Goal: Task Accomplishment & Management: Manage account settings

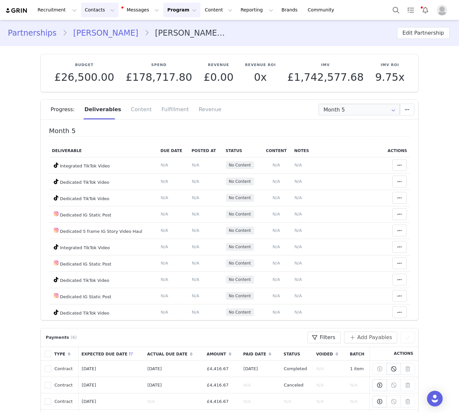
click at [93, 9] on button "Contacts Contacts" at bounding box center [100, 10] width 38 height 15
click at [97, 31] on p "Creators" at bounding box center [92, 28] width 20 height 7
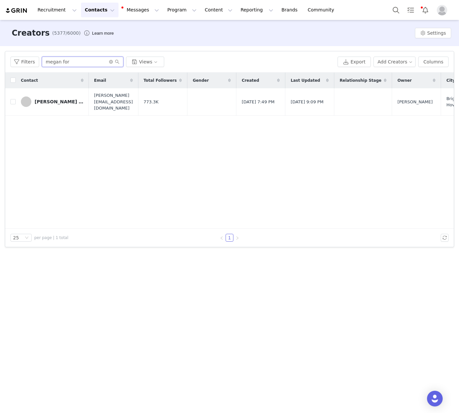
click at [58, 64] on input "megan for" at bounding box center [83, 62] width 82 height 10
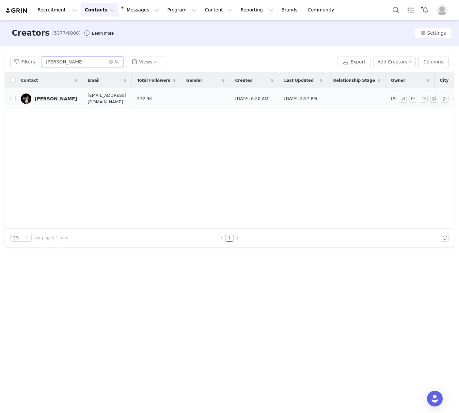
type input "daisy jackson"
click at [39, 95] on link "[PERSON_NAME]" at bounding box center [49, 98] width 56 height 10
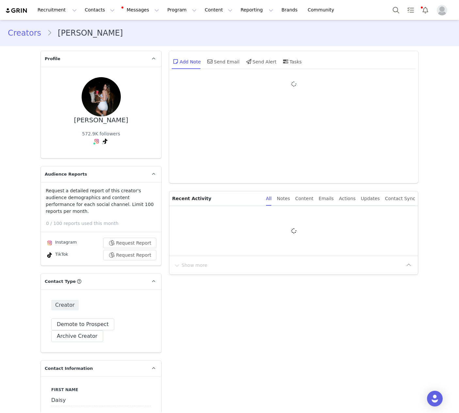
type input "+44 ([GEOGRAPHIC_DATA])"
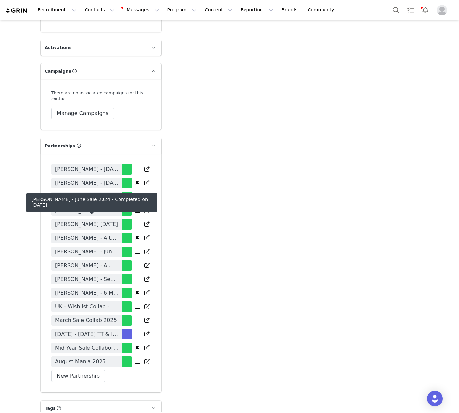
scroll to position [1279, 0]
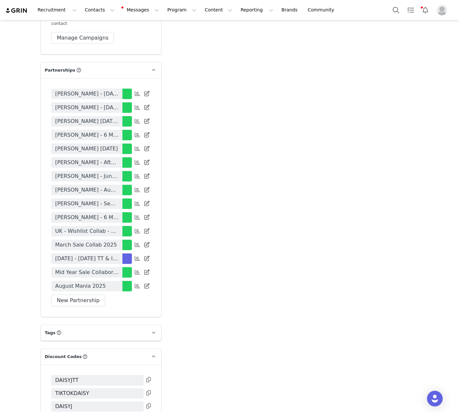
click at [93, 255] on span "[DATE] - [DATE] TT & IG Contract" at bounding box center [86, 259] width 63 height 8
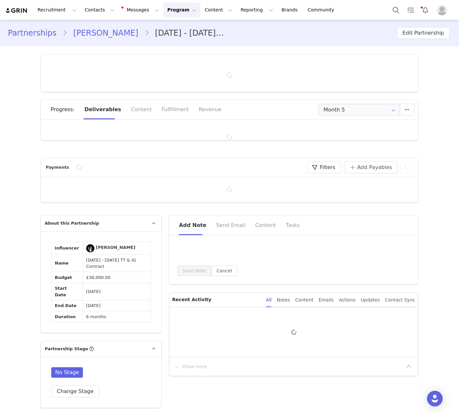
type input "+44 ([GEOGRAPHIC_DATA])"
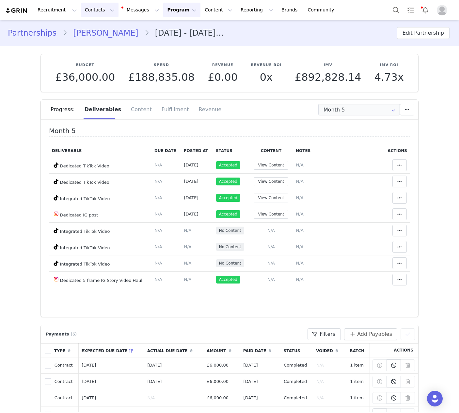
click at [91, 9] on button "Contacts Contacts" at bounding box center [100, 10] width 38 height 15
click at [101, 28] on div "Creators" at bounding box center [102, 28] width 44 height 7
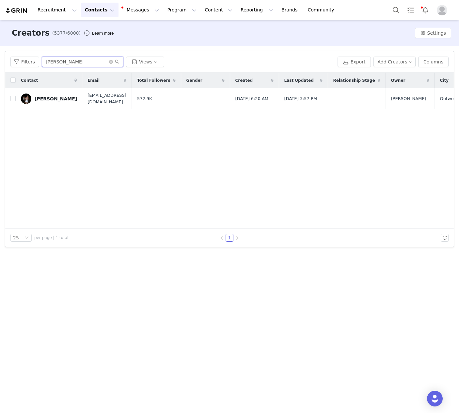
click at [61, 57] on input "daisy jackson" at bounding box center [83, 62] width 82 height 10
click at [60, 63] on input "daisy jackson" at bounding box center [83, 62] width 82 height 10
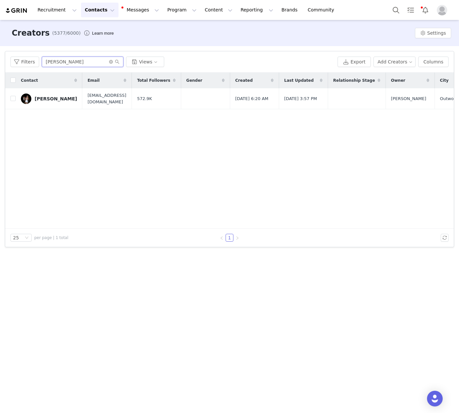
click at [60, 63] on input "daisy jackson" at bounding box center [83, 62] width 82 height 10
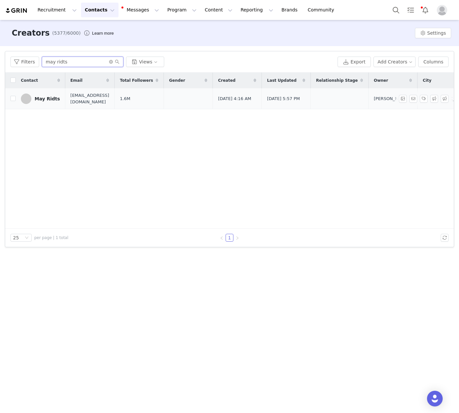
type input "may ridts"
click at [44, 96] on div "May Ridts" at bounding box center [47, 98] width 25 height 5
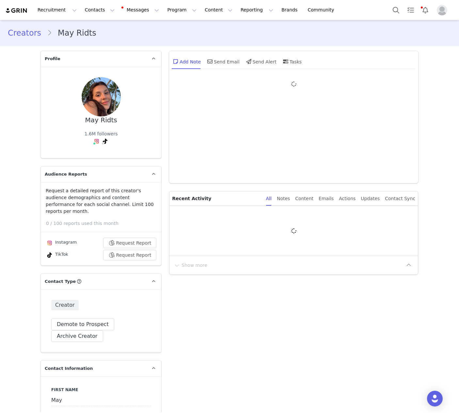
type input "+971 ([GEOGRAPHIC_DATA])"
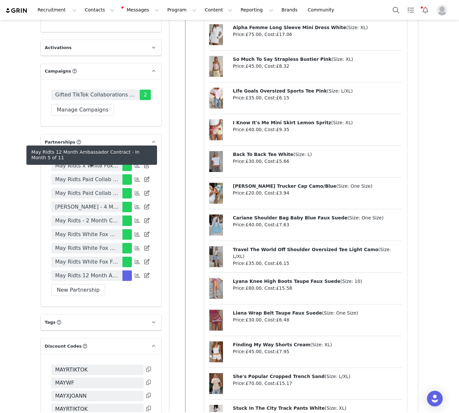
scroll to position [1389, 0]
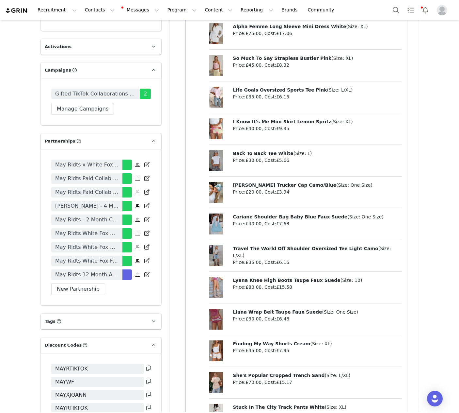
click at [148, 365] on icon at bounding box center [148, 367] width 5 height 5
click at [147, 378] on icon at bounding box center [148, 380] width 5 height 5
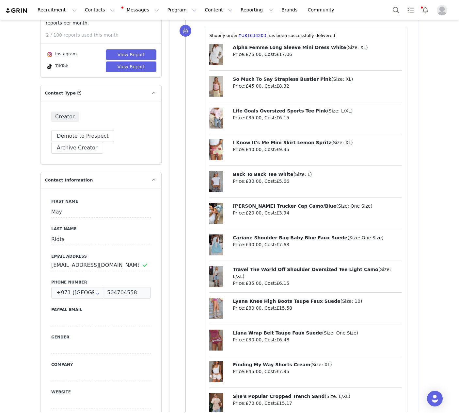
scroll to position [86, 0]
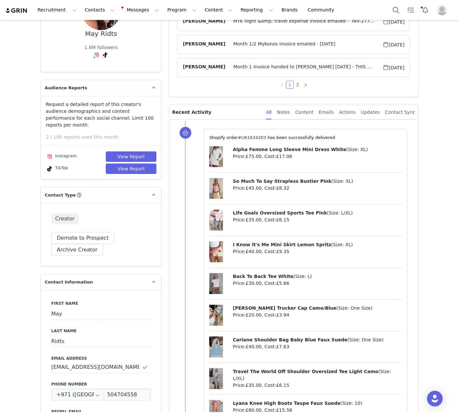
click at [250, 138] on link "#UK1634203" at bounding box center [252, 137] width 28 height 5
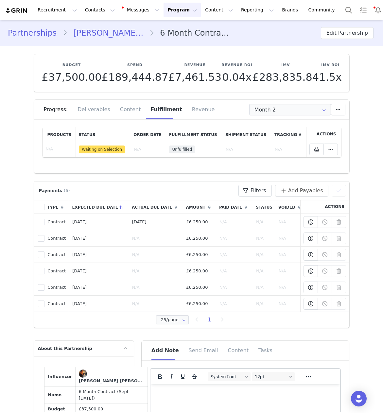
scroll to position [588, 0]
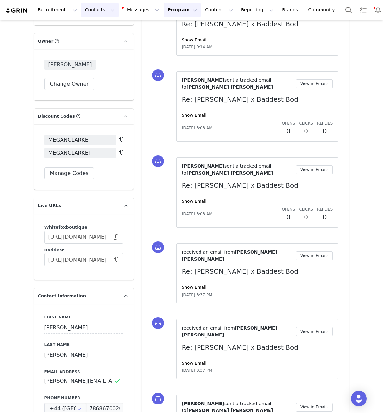
click at [91, 9] on button "Contacts Contacts" at bounding box center [100, 10] width 38 height 15
click at [112, 29] on div "Creators" at bounding box center [102, 28] width 44 height 7
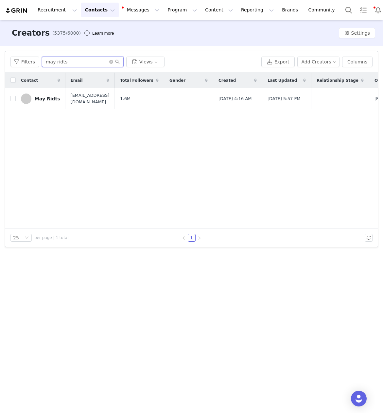
click at [74, 63] on input "may ridts" at bounding box center [83, 62] width 82 height 10
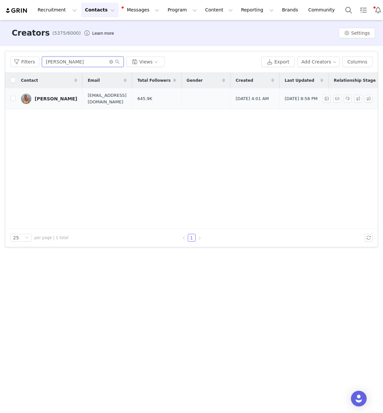
type input "[PERSON_NAME]"
click at [54, 97] on div "[PERSON_NAME]" at bounding box center [56, 98] width 42 height 5
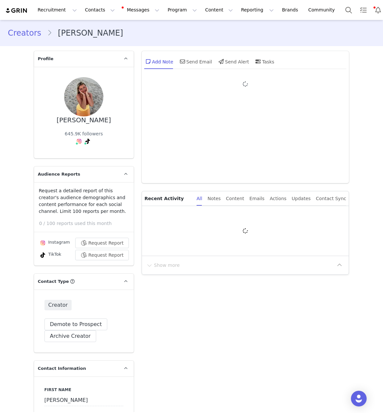
type input "+44 ([GEOGRAPHIC_DATA])"
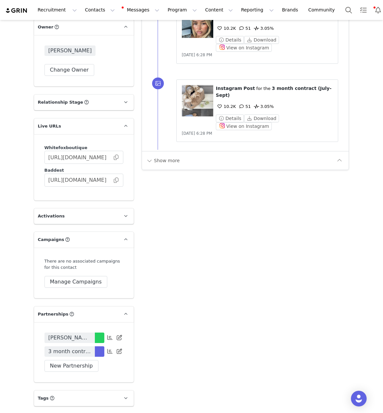
scroll to position [1182, 0]
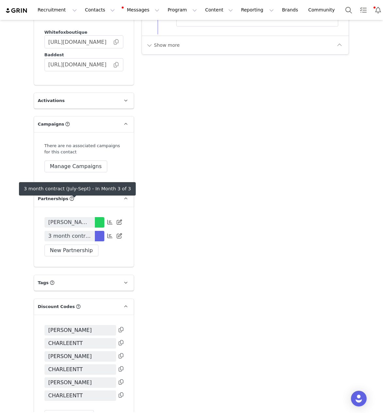
click at [81, 232] on span "3 month contract (July-Sept)" at bounding box center [69, 236] width 42 height 8
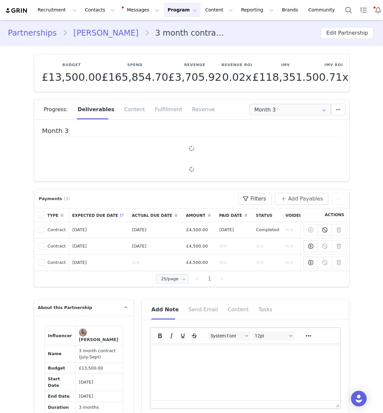
type input "+44 ([GEOGRAPHIC_DATA])"
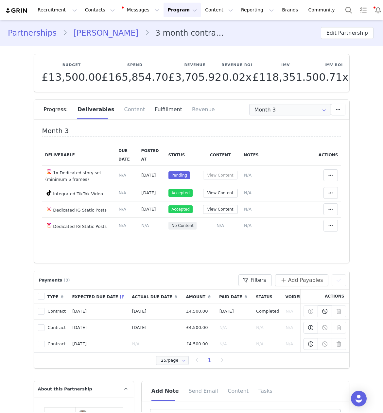
click at [164, 109] on div "Fulfillment" at bounding box center [168, 110] width 37 height 20
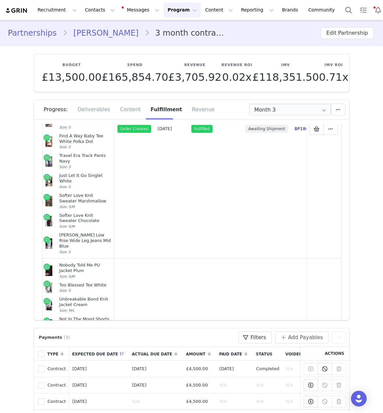
scroll to position [101, 0]
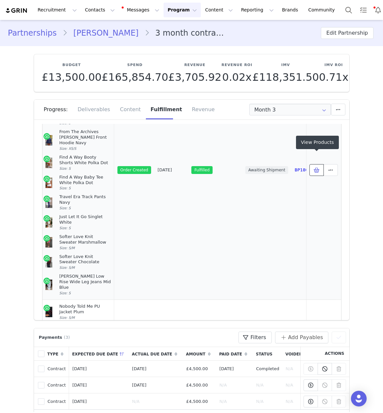
click at [319, 166] on span at bounding box center [316, 170] width 8 height 8
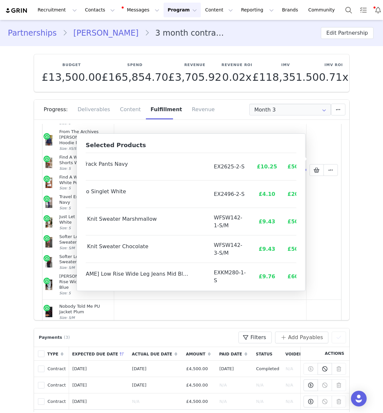
scroll to position [215, 51]
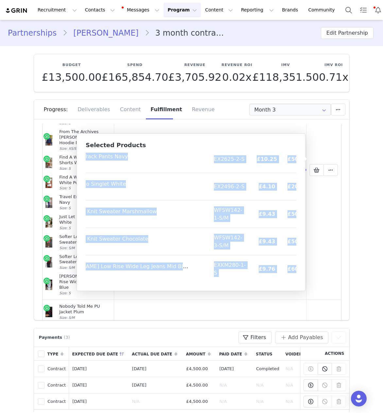
drag, startPoint x: 90, startPoint y: 159, endPoint x: 287, endPoint y: 278, distance: 230.3
click at [287, 278] on table "Product SKU Cost Price Travel The World Off Shoulder Oversized Tee Light Camo S…" at bounding box center [174, 110] width 278 height 346
copy table "Product SKU Cost Price Travel The World Off Shoulder Oversized Tee Light Camo S…"
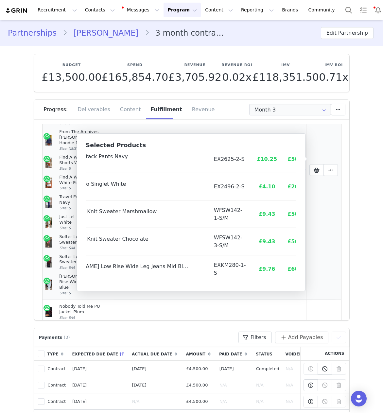
click at [326, 245] on td "Mark as Unfulfilled View Order Delete Shopify Order" at bounding box center [323, 170] width 35 height 259
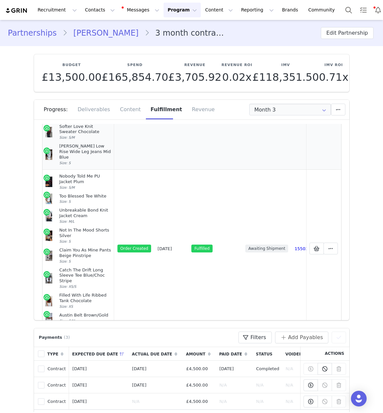
scroll to position [252, 0]
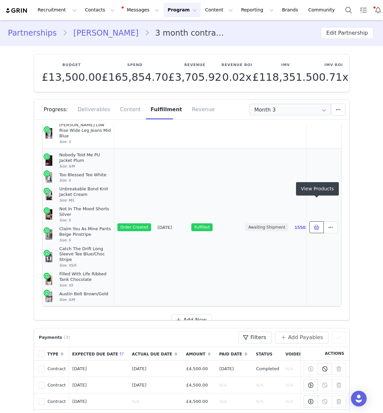
click at [314, 224] on icon at bounding box center [316, 226] width 6 height 5
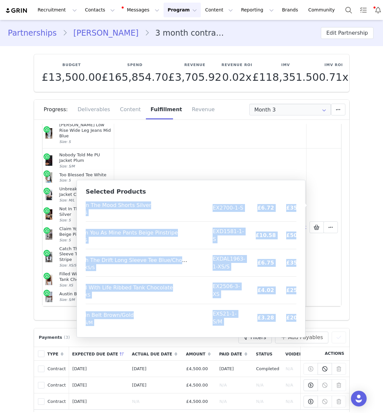
scroll to position [105, 33]
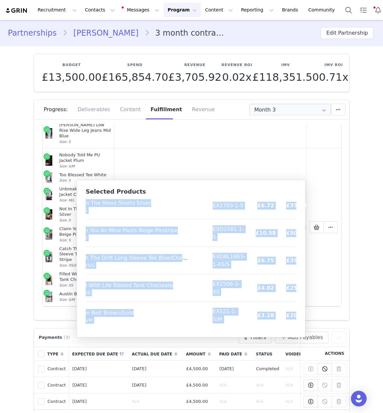
drag, startPoint x: 90, startPoint y: 206, endPoint x: 290, endPoint y: 324, distance: 232.1
click at [290, 324] on table "Product SKU Cost Price Nobody Told Me PU Jacket Plum Size: S/M WFJKT108-3-S/M £…" at bounding box center [182, 211] width 259 height 236
copy table "Product SKU Cost Price Nobody Told Me PU Jacket Plum Size: S/M WFJKT108-3-S/M £…"
click at [85, 11] on button "Contacts Contacts" at bounding box center [100, 10] width 38 height 15
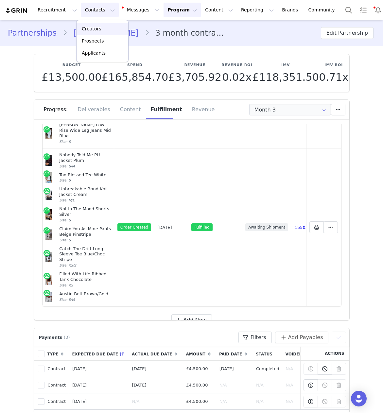
click at [95, 29] on p "Creators" at bounding box center [92, 28] width 20 height 7
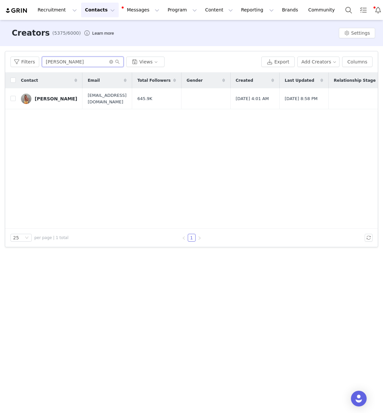
click at [57, 62] on input "[PERSON_NAME]" at bounding box center [83, 62] width 82 height 10
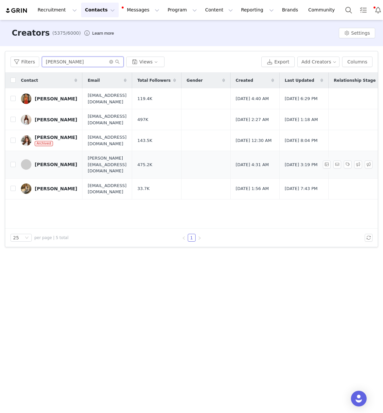
type input "[PERSON_NAME]"
click at [60, 162] on div "[PERSON_NAME]" at bounding box center [56, 164] width 42 height 5
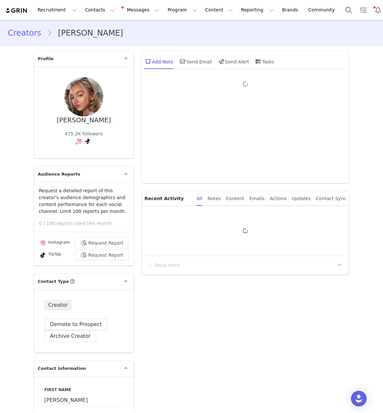
type input "+44 ([GEOGRAPHIC_DATA])"
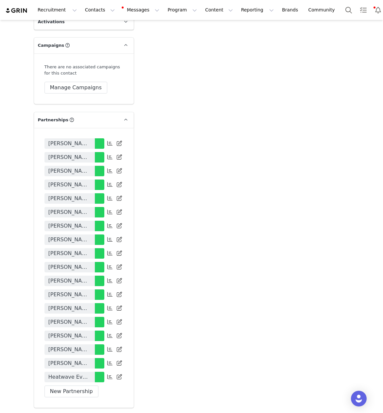
scroll to position [1397, 0]
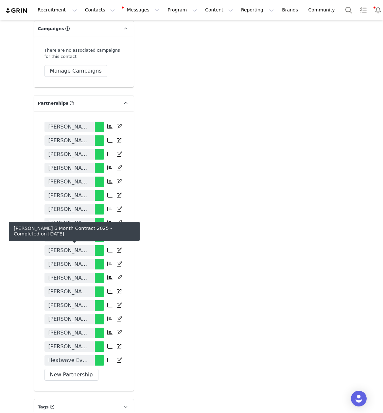
click at [68, 329] on span "[PERSON_NAME] 6 Month Contract 2025" at bounding box center [69, 333] width 42 height 8
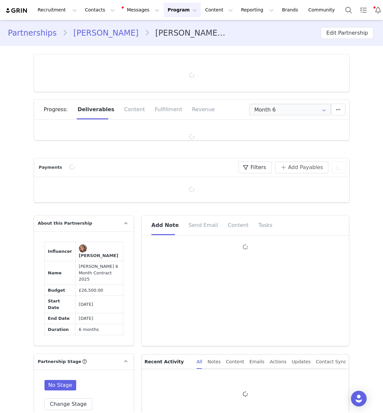
type input "+44 ([GEOGRAPHIC_DATA])"
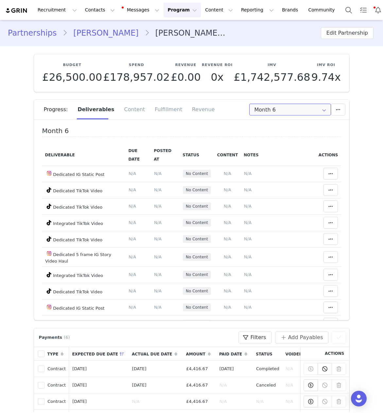
click at [266, 112] on input "Month 6" at bounding box center [290, 110] width 82 height 12
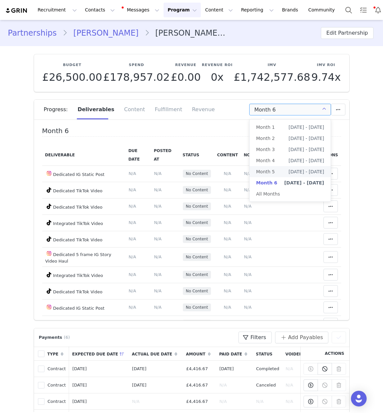
click at [302, 171] on span "[DATE] - [DATE]" at bounding box center [306, 171] width 36 height 11
type input "Month 5"
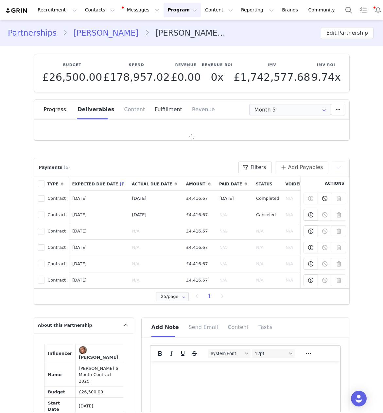
click at [163, 111] on div "Fulfillment" at bounding box center [168, 110] width 37 height 20
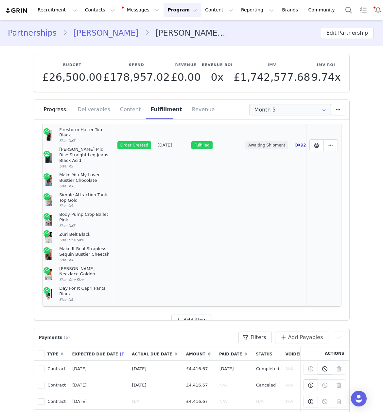
scroll to position [121, 0]
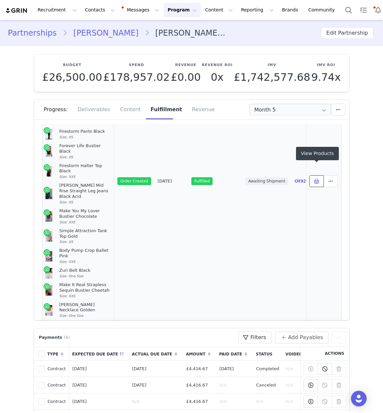
click at [314, 178] on icon at bounding box center [316, 180] width 6 height 5
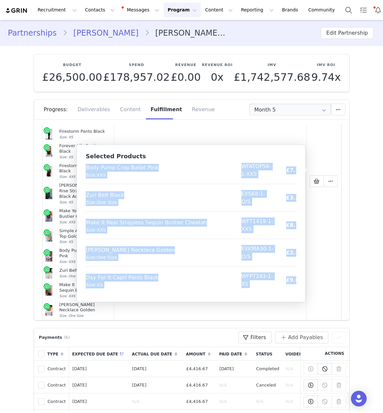
scroll to position [325, 28]
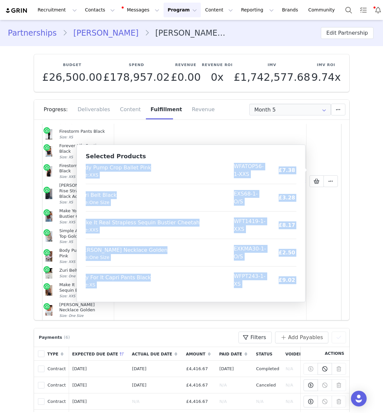
drag, startPoint x: 90, startPoint y: 171, endPoint x: 292, endPoint y: 290, distance: 234.5
click at [292, 290] on table "Product SKU Cost Price Marine Mist Sequin Knit Maxi Dress Blue Size: XXS WFLOD4…" at bounding box center [195, 65] width 275 height 455
copy table "Loremip DOL Sita Conse Adipis Elit Seddoe Temp Inci Utlab Etdo Magn: ALI ENIMA6…"
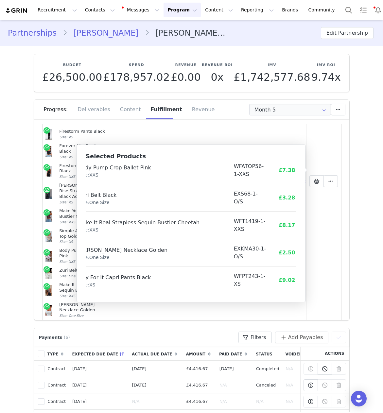
click at [91, 18] on div "Recruitment Recruitment Creator Search Curated Lists Landing Pages Web Extensio…" at bounding box center [191, 10] width 383 height 20
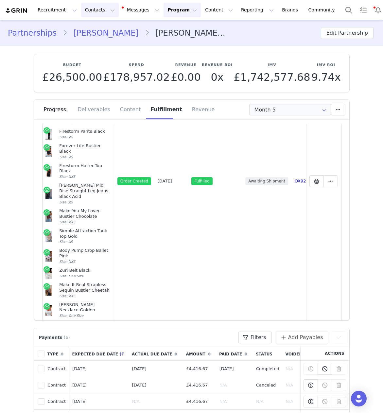
click at [90, 15] on button "Contacts Contacts" at bounding box center [100, 10] width 38 height 15
click at [101, 29] on div "Creators" at bounding box center [102, 28] width 44 height 7
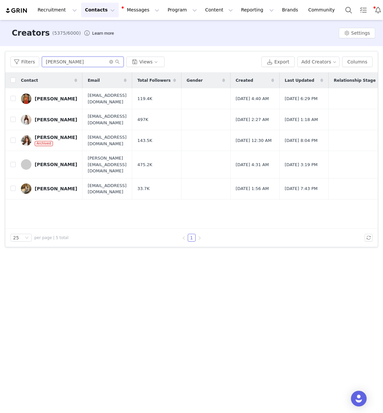
click at [47, 63] on input "[PERSON_NAME]" at bounding box center [83, 62] width 82 height 10
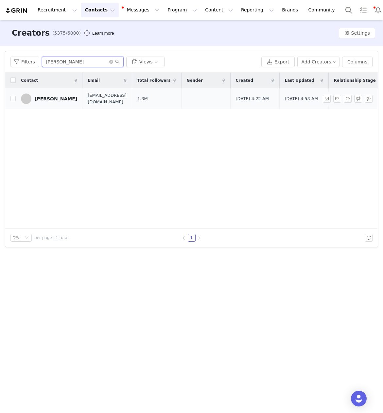
type input "[PERSON_NAME]"
click at [42, 96] on div "[PERSON_NAME]" at bounding box center [56, 98] width 42 height 5
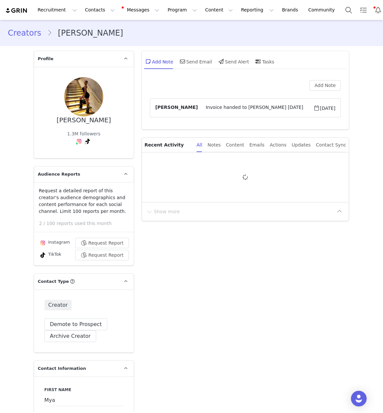
type input "+44 ([GEOGRAPHIC_DATA])"
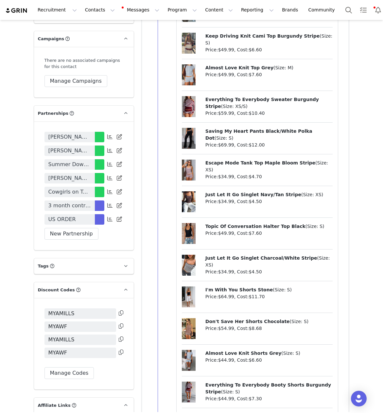
scroll to position [1303, 0]
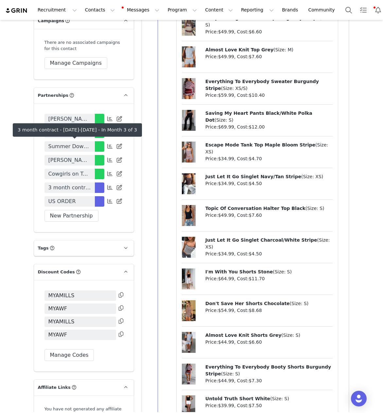
click at [77, 184] on span "3 month contract - [DATE]-[DATE]" at bounding box center [69, 188] width 42 height 8
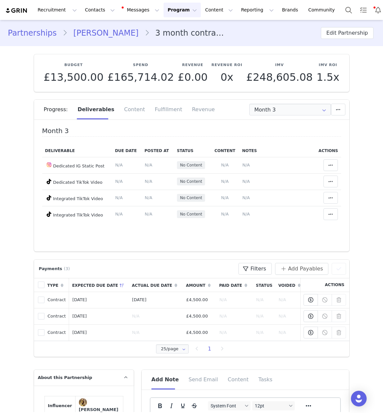
type input "+44 ([GEOGRAPHIC_DATA])"
click at [271, 112] on input "Month 3" at bounding box center [290, 110] width 82 height 12
click at [298, 138] on span "[DATE] - [DATE]" at bounding box center [306, 138] width 36 height 11
type input "Month 2"
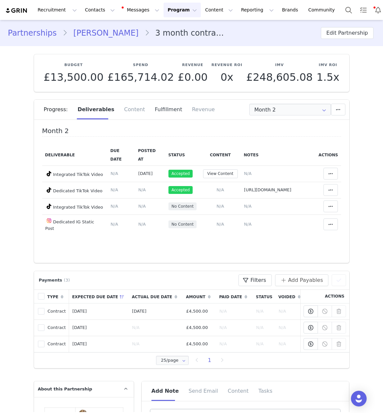
click at [164, 115] on div "Fulfillment" at bounding box center [168, 110] width 37 height 20
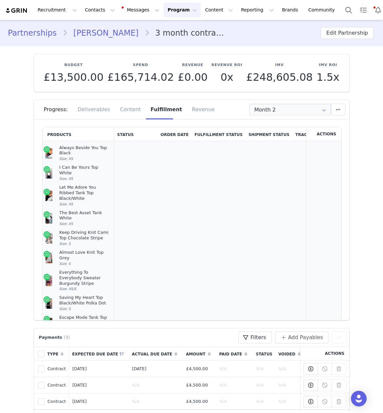
scroll to position [35, 0]
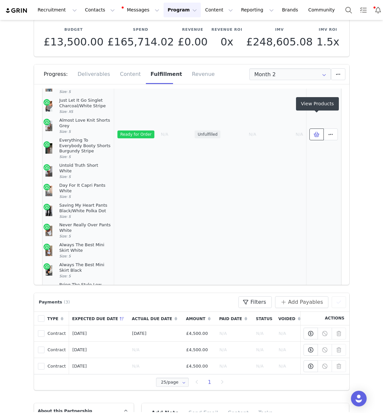
click at [319, 128] on button at bounding box center [316, 134] width 14 height 12
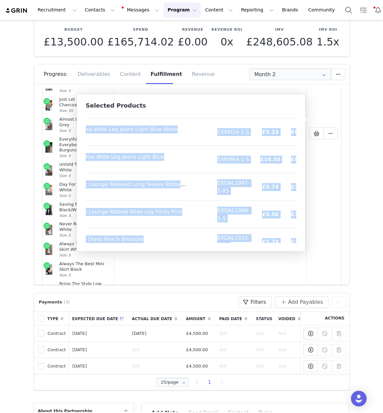
scroll to position [584, 79]
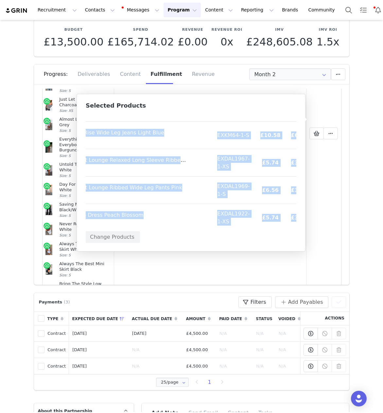
drag, startPoint x: 90, startPoint y: 121, endPoint x: 292, endPoint y: 239, distance: 234.4
click at [292, 239] on div "Product SKU Cost Price Always Beside You Top Black Size: XS EXD420-1-XS £5.40 £…" at bounding box center [191, 177] width 210 height 131
copy div "Loremip DOL Sita Conse Adipis Elitse Doe Tem Incid Utla: ET DOL598-6-MA £5.55 £…"
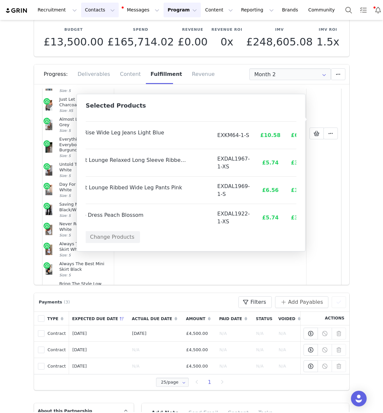
drag, startPoint x: 99, startPoint y: 20, endPoint x: 96, endPoint y: 15, distance: 5.7
click at [99, 20] on div "Budget £13,500.00 Spend £165,714.02 Revenue £0.00 Revenue ROI 0x IMV £248,605.0…" at bounding box center [191, 38] width 315 height 38
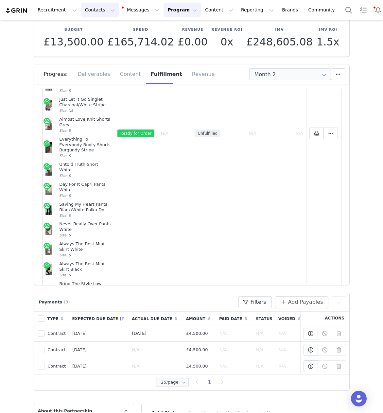
click at [94, 12] on button "Contacts Contacts" at bounding box center [100, 10] width 38 height 15
click at [101, 30] on div "Creators" at bounding box center [102, 28] width 44 height 7
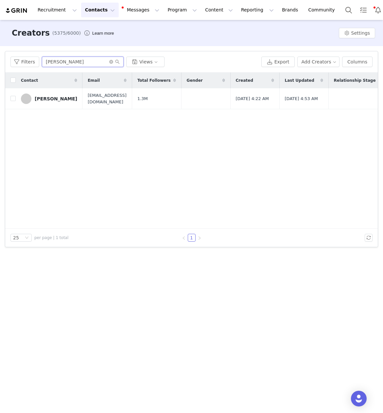
click at [52, 65] on input "[PERSON_NAME]" at bounding box center [83, 62] width 82 height 10
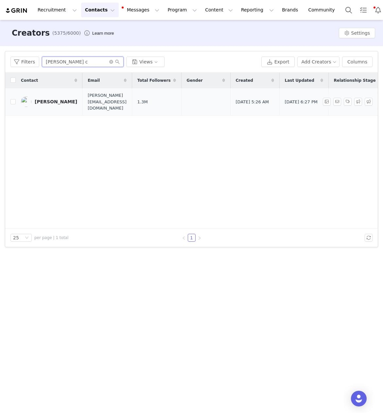
type input "[PERSON_NAME] c"
click at [51, 99] on div "[PERSON_NAME]" at bounding box center [56, 101] width 42 height 5
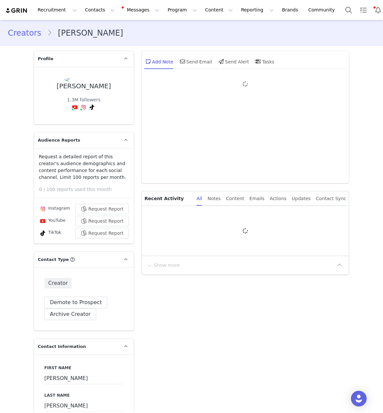
type input "+44 ([GEOGRAPHIC_DATA])"
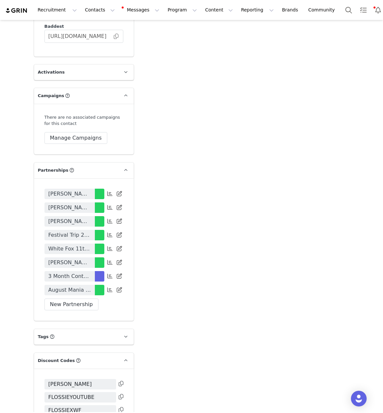
scroll to position [1194, 0]
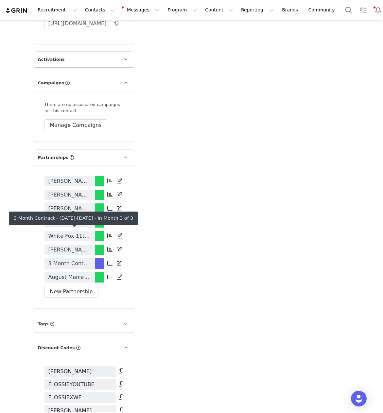
click at [61, 259] on span "3 Month Contract - [DATE]-[DATE]" at bounding box center [69, 263] width 42 height 8
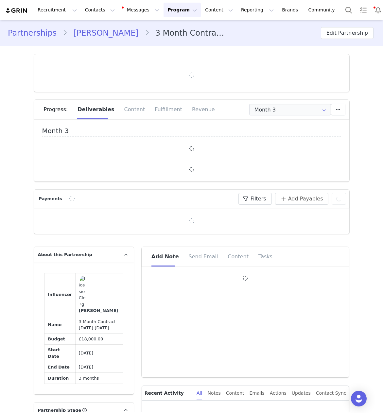
type input "+44 ([GEOGRAPHIC_DATA])"
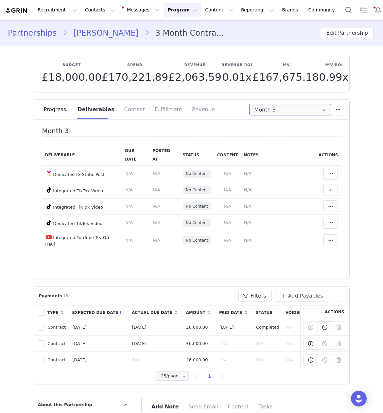
click at [268, 113] on input "Month 3" at bounding box center [290, 110] width 82 height 12
click at [288, 140] on span "[DATE] - [DATE]" at bounding box center [306, 138] width 36 height 11
type input "Month 2"
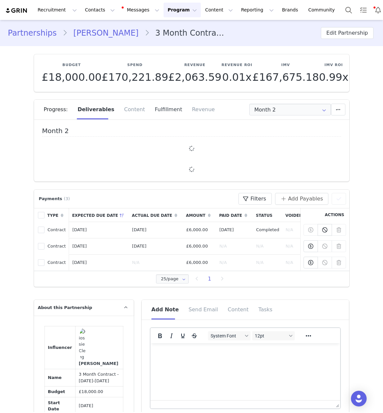
click at [161, 112] on div "Fulfillment" at bounding box center [168, 110] width 37 height 20
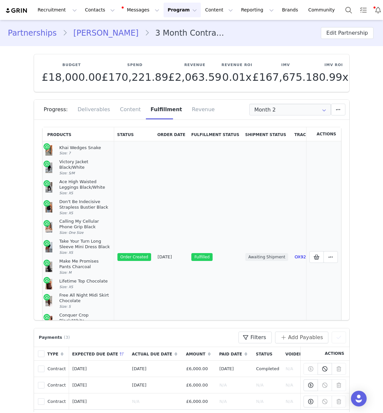
scroll to position [89, 0]
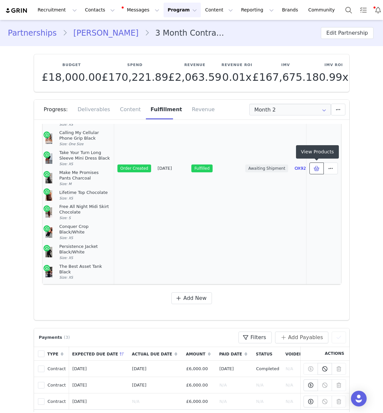
click at [316, 168] on icon at bounding box center [316, 168] width 6 height 5
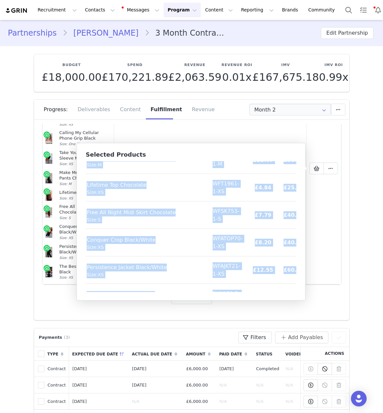
scroll to position [215, 20]
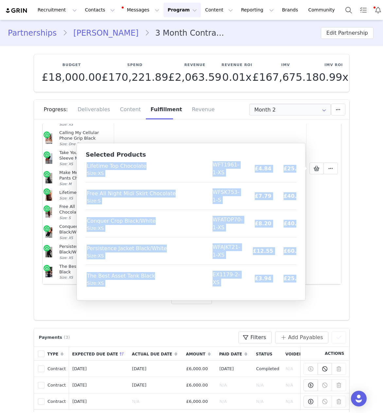
drag, startPoint x: 90, startPoint y: 170, endPoint x: 278, endPoint y: 286, distance: 221.3
click at [291, 289] on table "Product SKU Cost Price Khai Wedges Snake Size: 7 EXL95-1-7 £7.79 £50.00 Victory…" at bounding box center [187, 119] width 243 height 346
copy table "Product SKU Cost Price Khai Wedges Snake Size: 7 EXL95-1-7 £7.79 £50.00 Victory…"
drag, startPoint x: 90, startPoint y: 10, endPoint x: 93, endPoint y: 22, distance: 11.7
click at [90, 10] on button "Contacts Contacts" at bounding box center [100, 10] width 38 height 15
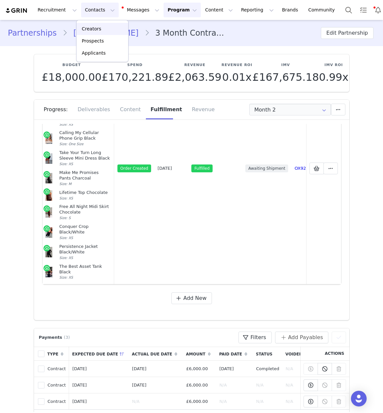
click at [96, 28] on p "Creators" at bounding box center [92, 28] width 20 height 7
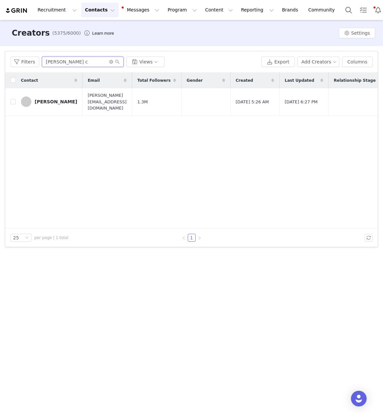
click at [56, 63] on input "[PERSON_NAME] c" at bounding box center [83, 62] width 82 height 10
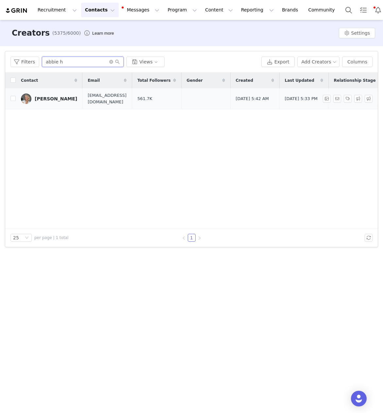
type input "abbie h"
click at [39, 100] on div "[PERSON_NAME]" at bounding box center [56, 98] width 42 height 5
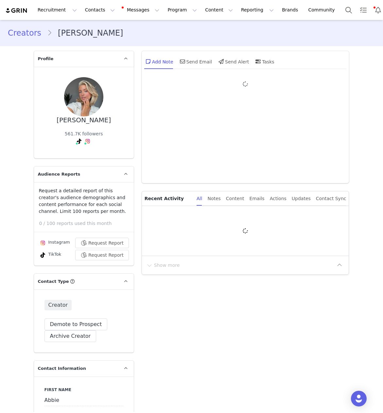
type input "+44 ([GEOGRAPHIC_DATA])"
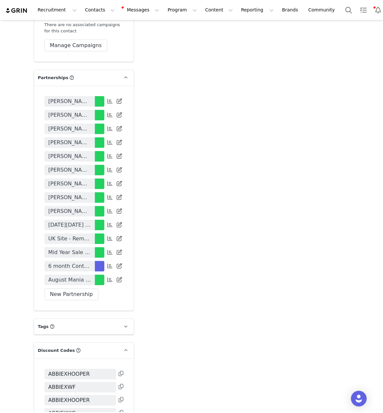
scroll to position [1306, 0]
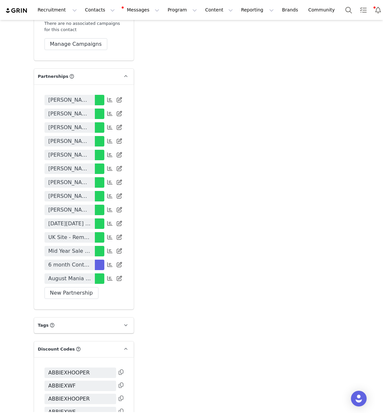
click at [68, 269] on span "6 month Contract ([DATE]-[DATE])" at bounding box center [69, 265] width 42 height 8
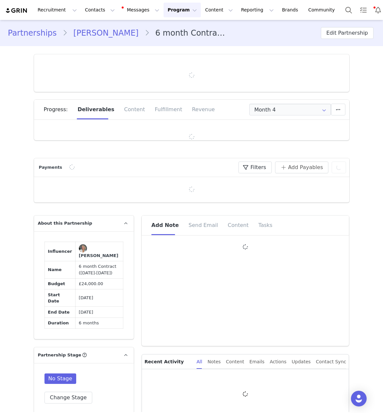
type input "+44 ([GEOGRAPHIC_DATA])"
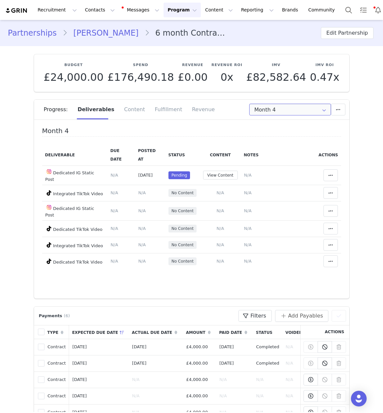
click at [274, 110] on input "Month 4" at bounding box center [290, 110] width 82 height 12
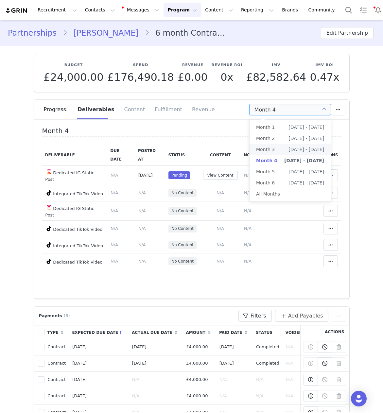
click at [293, 146] on span "[DATE] - [DATE]" at bounding box center [306, 149] width 36 height 11
type input "Month 3"
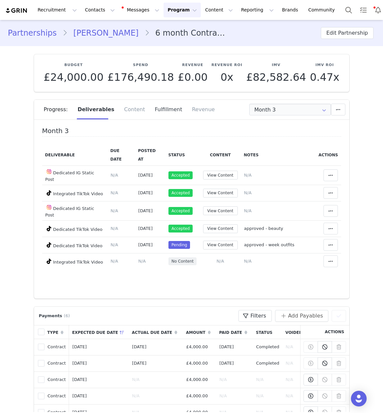
click at [164, 110] on div "Fulfillment" at bounding box center [168, 110] width 37 height 20
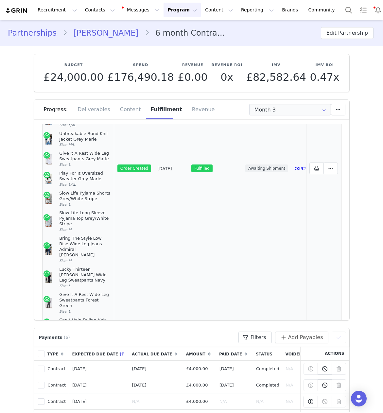
scroll to position [233, 0]
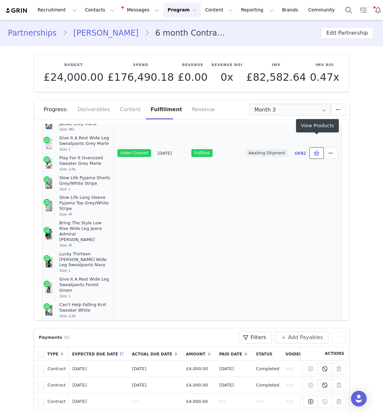
click at [313, 149] on span at bounding box center [316, 153] width 8 height 8
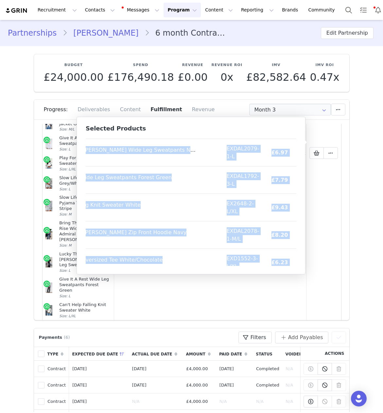
scroll to position [489, 63]
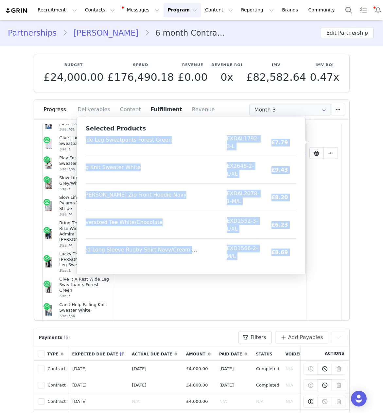
drag, startPoint x: 91, startPoint y: 142, endPoint x: 288, endPoint y: 261, distance: 230.1
copy table "Loremip DOL Sita Conse Adip El Seddoei Tem Incididu Utl Etdol Magn: A/E ADM9329…"
drag, startPoint x: 90, startPoint y: 6, endPoint x: 89, endPoint y: 14, distance: 8.2
click at [90, 7] on button "Contacts Contacts" at bounding box center [100, 10] width 38 height 15
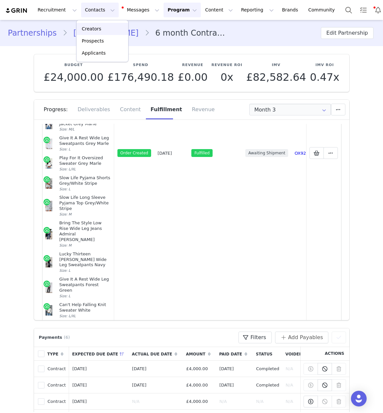
click at [102, 32] on link "Creators" at bounding box center [102, 29] width 52 height 12
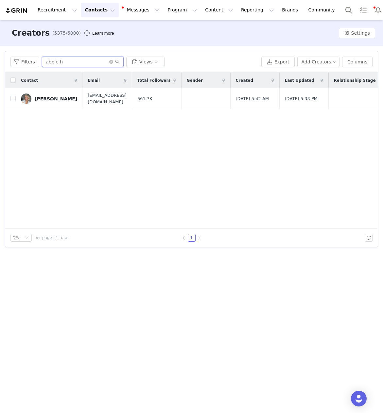
click at [51, 66] on input "abbie h" at bounding box center [83, 62] width 82 height 10
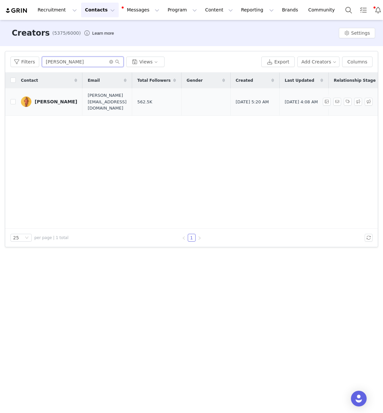
type input "[PERSON_NAME]"
click at [43, 99] on div "[PERSON_NAME]" at bounding box center [56, 101] width 42 height 5
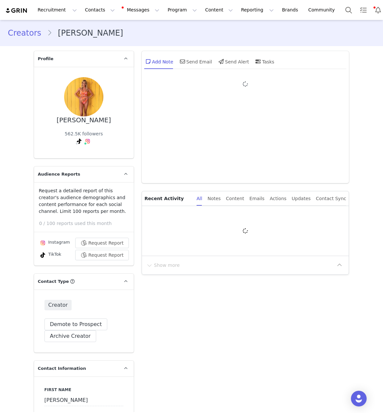
type input "+44 ([GEOGRAPHIC_DATA])"
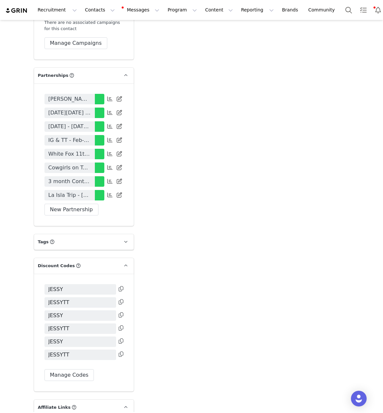
scroll to position [1438, 0]
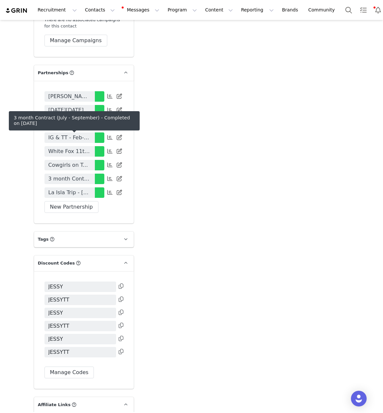
click at [72, 175] on span "3 month Contract (July - September)" at bounding box center [69, 179] width 42 height 8
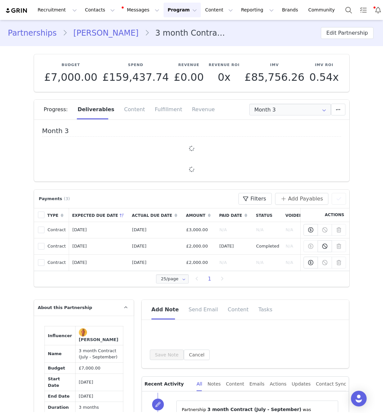
type input "+44 ([GEOGRAPHIC_DATA])"
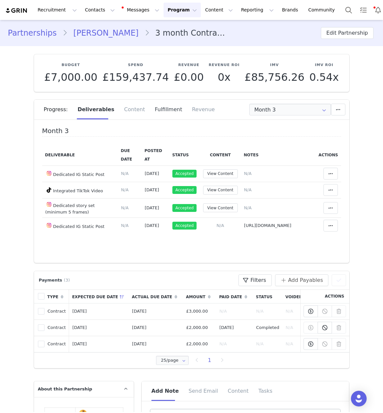
click at [154, 109] on div "Fulfillment" at bounding box center [168, 110] width 37 height 20
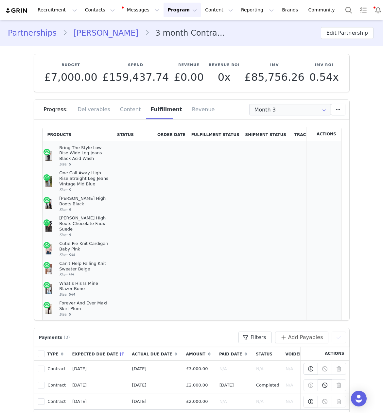
scroll to position [172, 0]
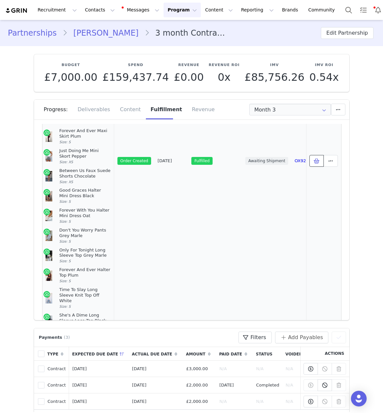
click at [310, 157] on button at bounding box center [316, 161] width 14 height 12
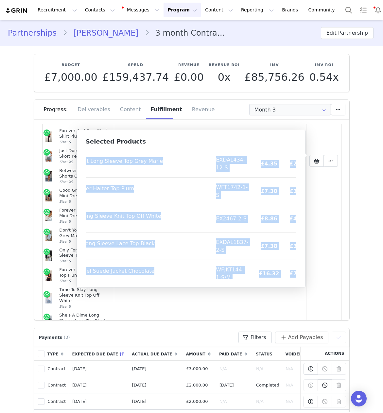
scroll to position [380, 60]
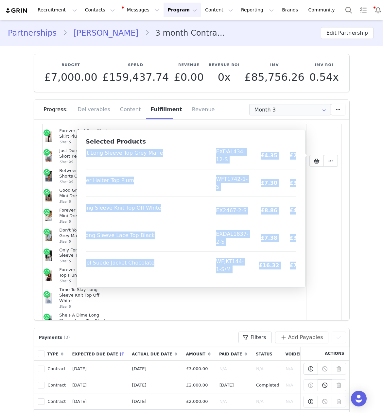
drag, startPoint x: 90, startPoint y: 156, endPoint x: 293, endPoint y: 275, distance: 235.3
click at [293, 275] on table "Product SKU Cost Price Bring The Style Low Rise Wide Leg Jeans Black Acid Wash …" at bounding box center [169, 23] width 289 height 510
copy table "Loremip DOL Sita Conse Adipi Eli Seddo Eiu Temp Inci Utl Etdol Magna Aliq Enim …"
click at [93, 10] on button "Contacts Contacts" at bounding box center [100, 10] width 38 height 15
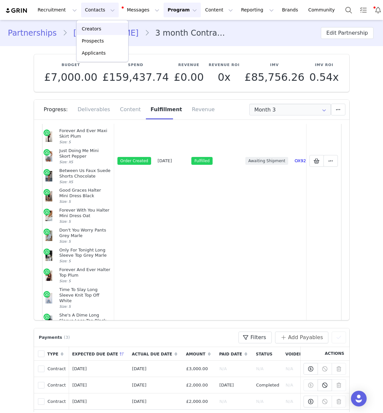
click at [98, 30] on p "Creators" at bounding box center [92, 28] width 20 height 7
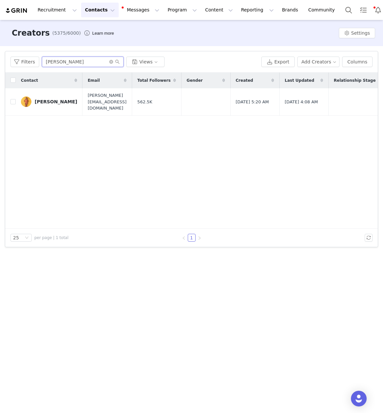
click at [60, 60] on input "[PERSON_NAME]" at bounding box center [83, 62] width 82 height 10
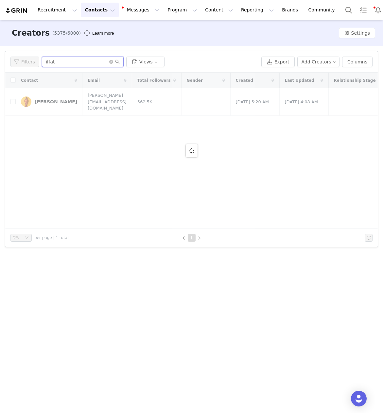
type input "iffat"
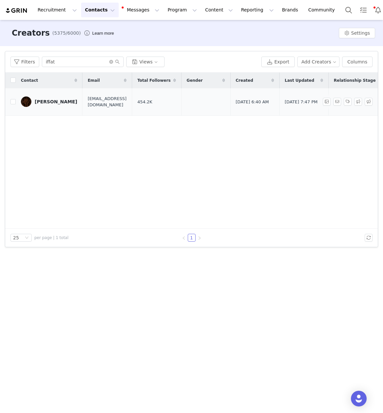
click at [44, 102] on link "[PERSON_NAME]" at bounding box center [49, 101] width 56 height 10
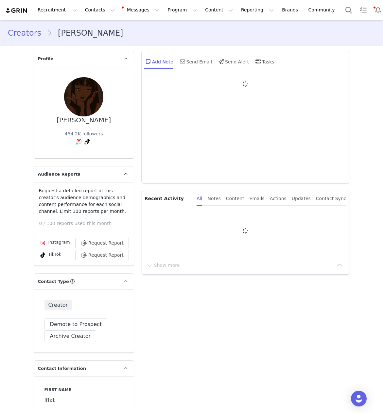
type input "+971 ([GEOGRAPHIC_DATA])"
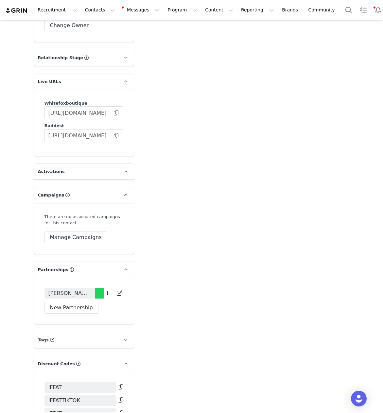
scroll to position [1099, 0]
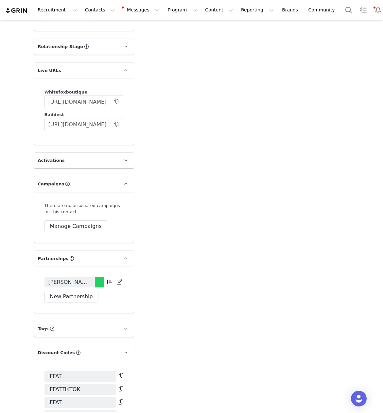
click at [72, 279] on span "[PERSON_NAME] x [PERSON_NAME]-August Contract" at bounding box center [69, 282] width 42 height 8
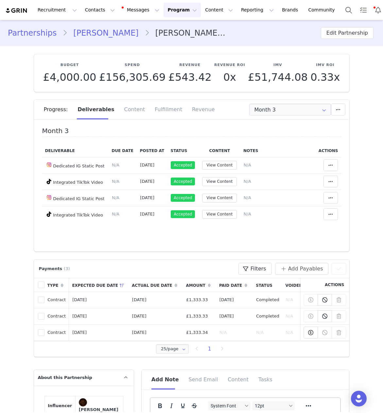
type input "+971 ([GEOGRAPHIC_DATA])"
click at [161, 109] on div "Fulfillment" at bounding box center [168, 110] width 37 height 20
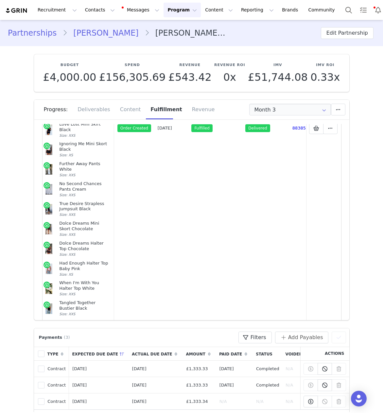
scroll to position [212, 0]
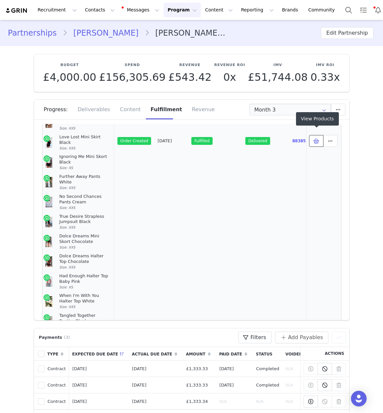
click at [317, 138] on icon at bounding box center [316, 140] width 6 height 5
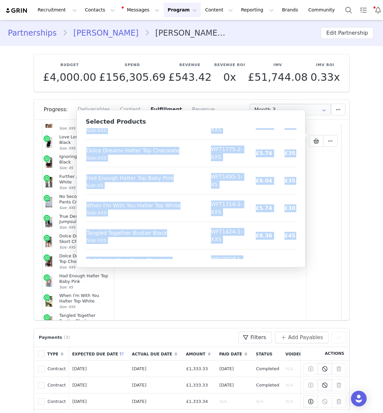
scroll to position [489, 20]
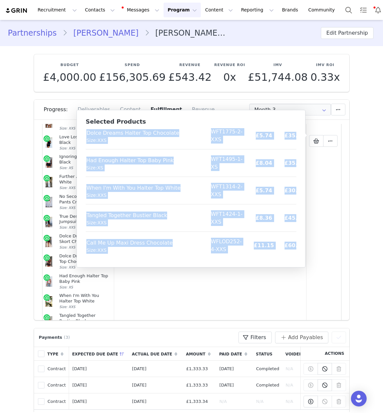
drag, startPoint x: 90, startPoint y: 135, endPoint x: 291, endPoint y: 255, distance: 234.5
copy table "Loremip DOL Sita Conse Adip Elit Sed Doeiu Temp Incidi Utl Etdol Magn: ALI ENIM…"
click at [81, 8] on button "Contacts Contacts" at bounding box center [100, 10] width 38 height 15
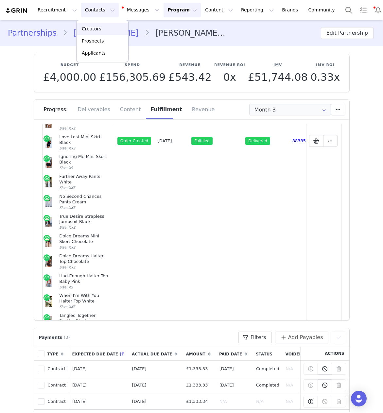
click at [96, 28] on p "Creators" at bounding box center [92, 28] width 20 height 7
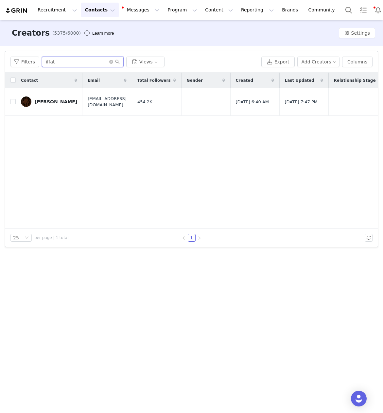
click at [50, 64] on input "iffat" at bounding box center [83, 62] width 82 height 10
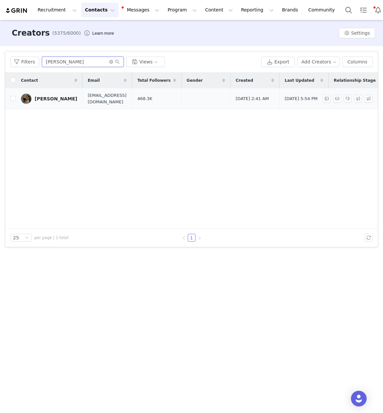
type input "[PERSON_NAME]"
click at [49, 96] on div "[PERSON_NAME]" at bounding box center [56, 98] width 42 height 5
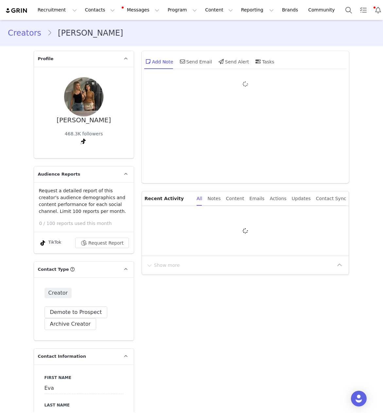
type input "+44 ([GEOGRAPHIC_DATA])"
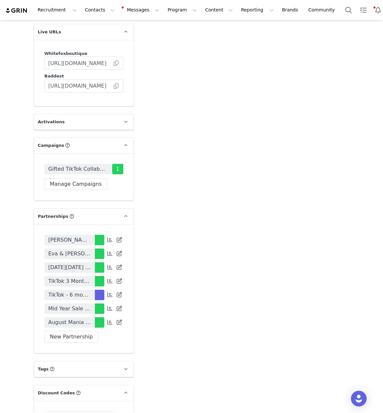
scroll to position [1220, 0]
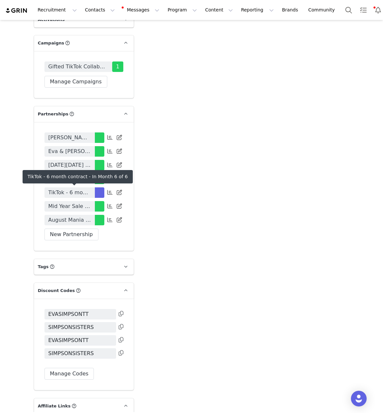
click at [70, 192] on span "TikTok - 6 month contract" at bounding box center [69, 193] width 42 height 8
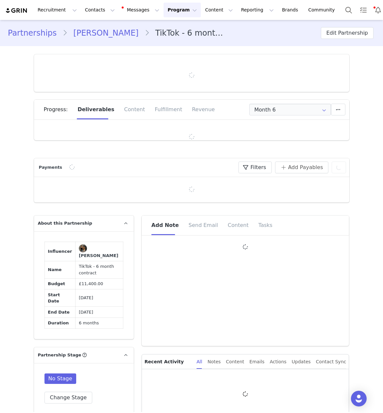
type input "+44 ([GEOGRAPHIC_DATA])"
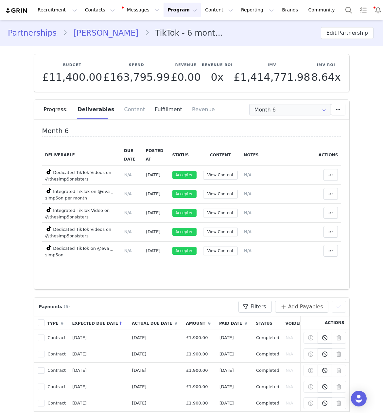
click at [158, 110] on div "Fulfillment" at bounding box center [168, 110] width 37 height 20
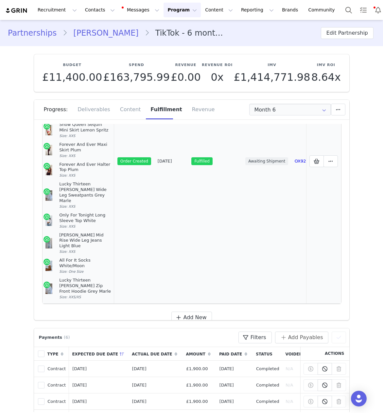
scroll to position [130, 0]
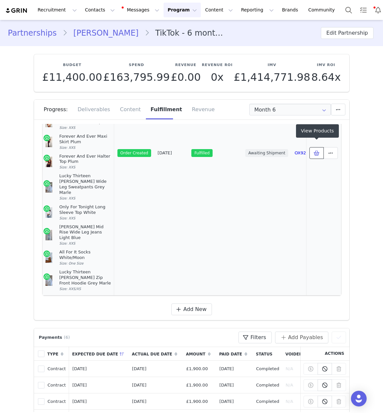
click at [315, 150] on icon at bounding box center [316, 152] width 6 height 5
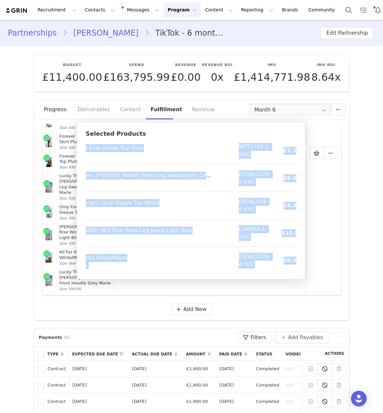
scroll to position [242, 50]
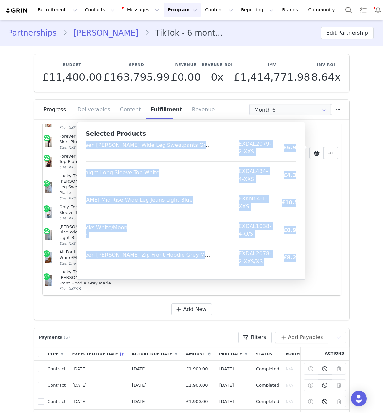
drag, startPoint x: 91, startPoint y: 147, endPoint x: 291, endPoint y: 270, distance: 235.2
click at [291, 270] on table "Product SKU Cost Price Stay With You Top Chocolate Size: XXS WFT1000-4-XXS £6.9…" at bounding box center [186, 84] width 302 height 373
copy table "Loremip DOL Sita Conse Adip Elit Sed Doe Temporinc Utla: ETD MAG5778-6-ALI £8.9…"
click at [86, 12] on button "Contacts Contacts" at bounding box center [100, 10] width 38 height 15
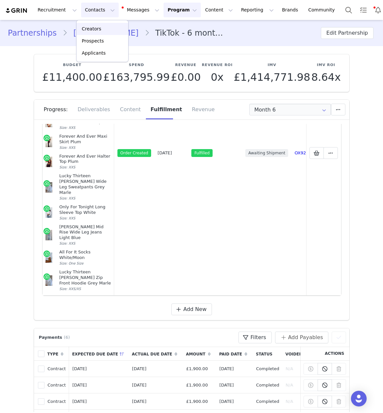
click at [87, 26] on p "Creators" at bounding box center [92, 28] width 20 height 7
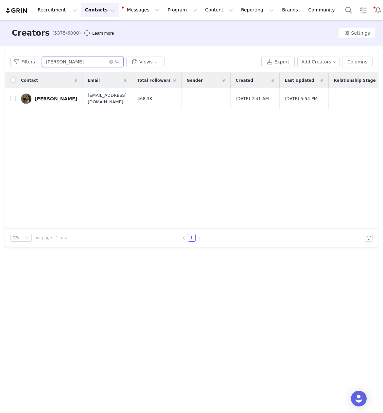
click at [49, 62] on input "[PERSON_NAME]" at bounding box center [83, 62] width 82 height 10
type input "[PERSON_NAME]"
click at [42, 97] on div "[PERSON_NAME]" at bounding box center [56, 98] width 42 height 5
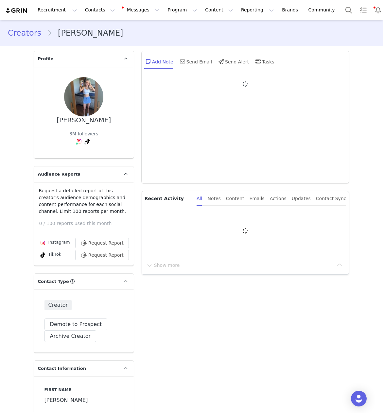
type input "+44 ([GEOGRAPHIC_DATA])"
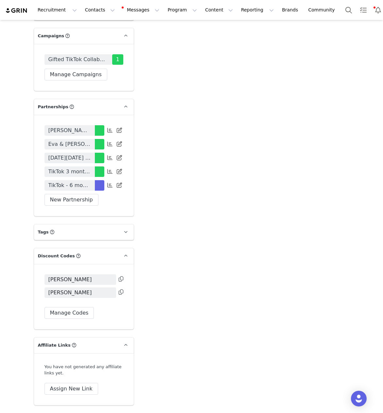
scroll to position [1319, 0]
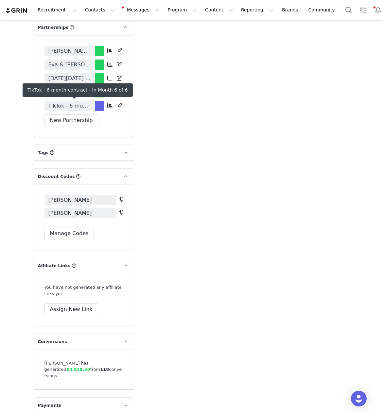
click at [79, 105] on span "TikTok - 6 month contract" at bounding box center [69, 106] width 42 height 8
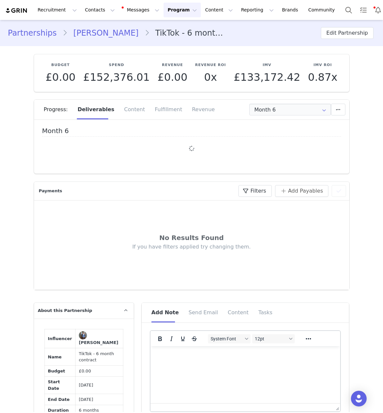
type input "+44 ([GEOGRAPHIC_DATA])"
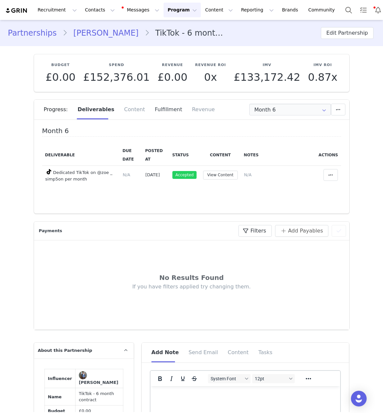
click at [158, 108] on div "Fulfillment" at bounding box center [168, 110] width 37 height 20
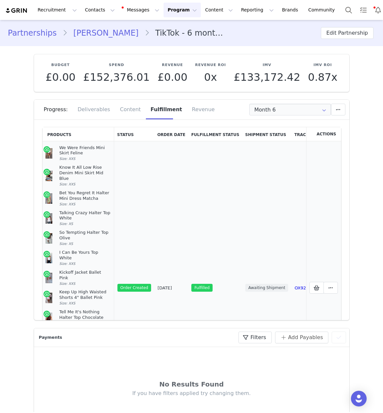
scroll to position [86, 0]
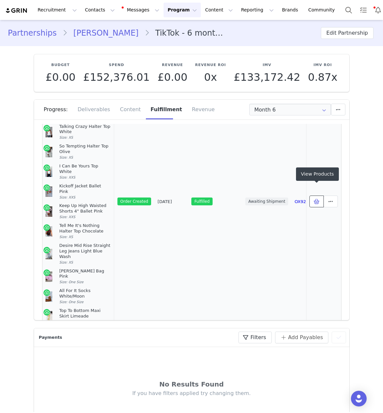
click at [310, 195] on button at bounding box center [316, 201] width 14 height 12
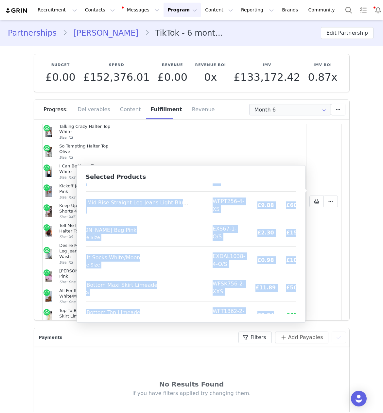
scroll to position [270, 38]
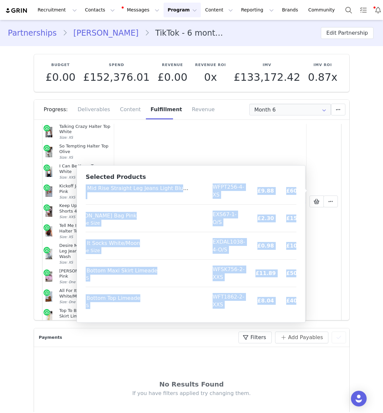
drag, startPoint x: 91, startPoint y: 191, endPoint x: 290, endPoint y: 310, distance: 232.8
click at [290, 310] on table "Product SKU Cost Price We Were Friends Mini Skirt Feline Size: XXS WFSK598-1-XX…" at bounding box center [179, 113] width 263 height 401
copy table "Loremip DOL Sita Conse Ad Elit Seddoei Temp Incid Utlabo Etdo: MAG ALIQ563-1-EN…"
click at [85, 15] on button "Contacts Contacts" at bounding box center [100, 10] width 38 height 15
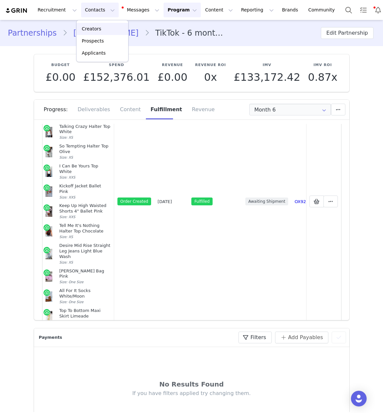
click at [92, 30] on p "Creators" at bounding box center [92, 28] width 20 height 7
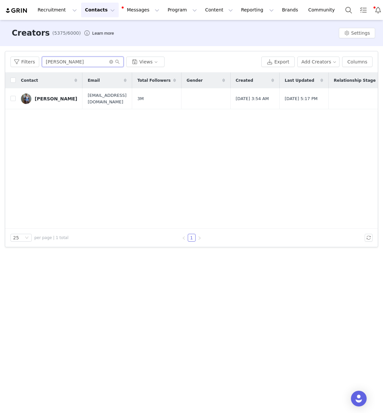
click at [52, 64] on input "[PERSON_NAME]" at bounding box center [83, 62] width 82 height 10
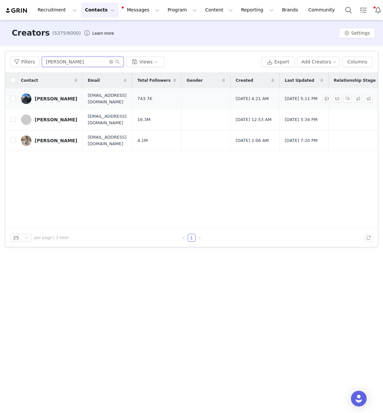
type input "[PERSON_NAME]"
click at [56, 100] on div "[PERSON_NAME]" at bounding box center [56, 98] width 42 height 5
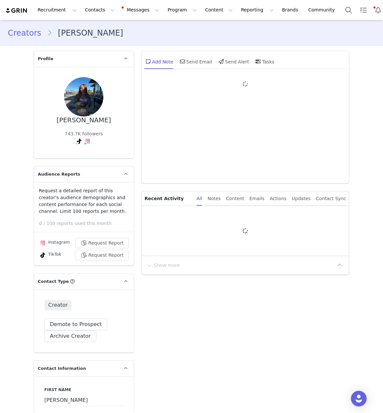
type input "+44 ([GEOGRAPHIC_DATA])"
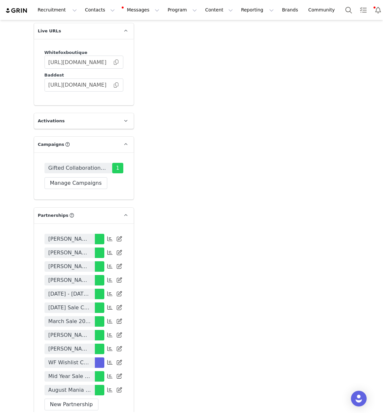
scroll to position [1153, 0]
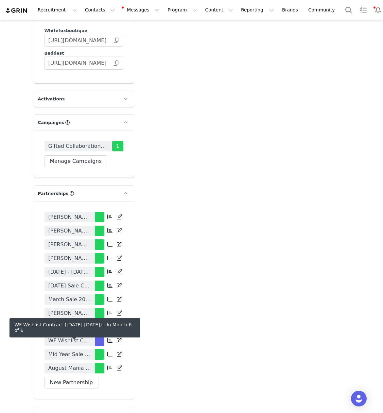
click at [71, 340] on span "WF Wishlist Contract ([DATE]-[DATE])" at bounding box center [69, 341] width 42 height 8
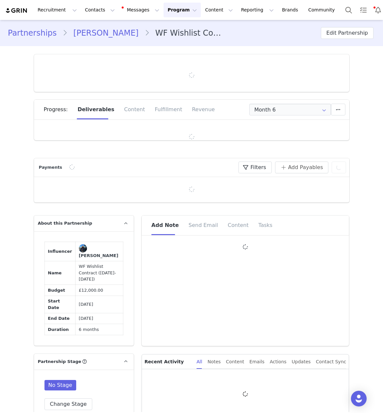
type input "+44 ([GEOGRAPHIC_DATA])"
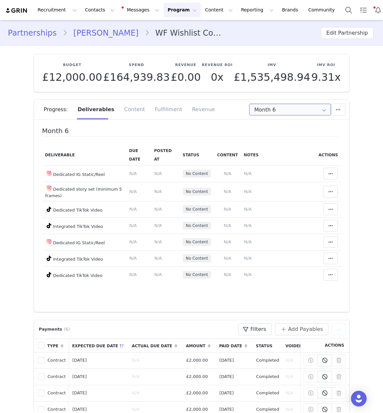
drag, startPoint x: 292, startPoint y: 110, endPoint x: 294, endPoint y: 114, distance: 4.4
click at [293, 110] on input "Month 6" at bounding box center [290, 110] width 82 height 12
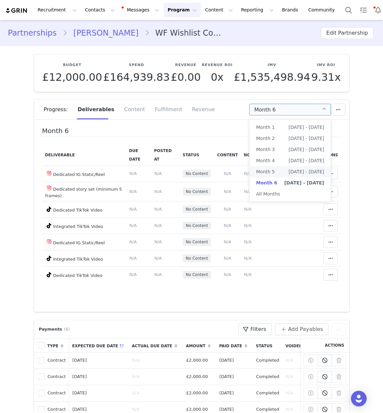
click at [288, 171] on span "[DATE] - [DATE]" at bounding box center [306, 171] width 36 height 11
type input "Month 5"
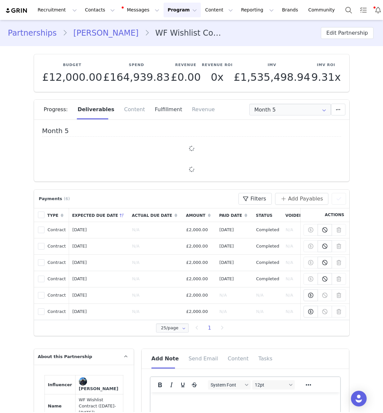
click at [153, 112] on div "Fulfillment" at bounding box center [168, 110] width 37 height 20
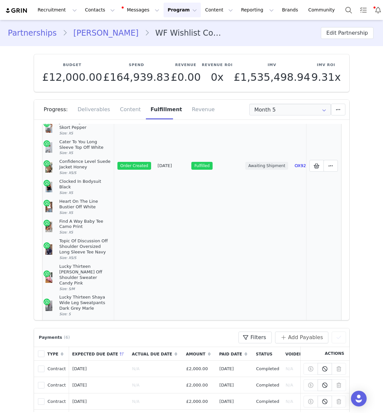
scroll to position [286, 0]
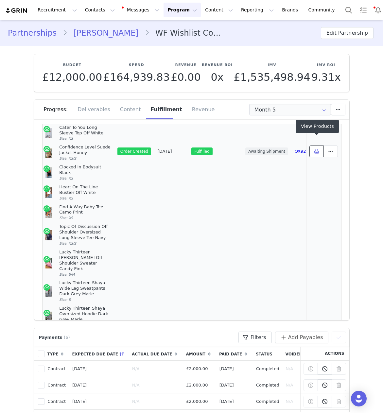
click at [319, 149] on icon at bounding box center [316, 151] width 6 height 5
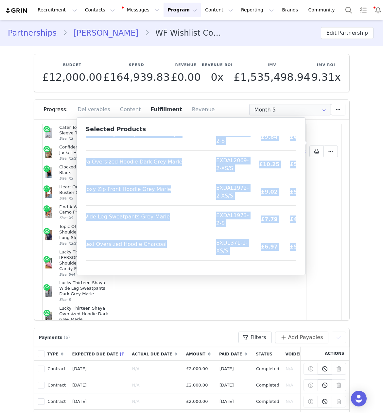
scroll to position [599, 73]
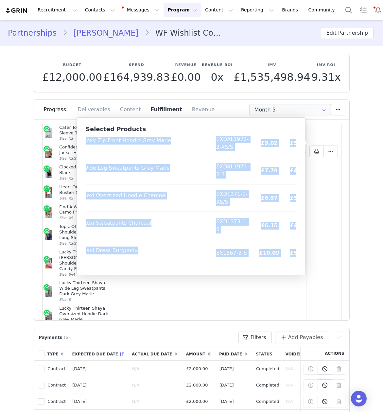
drag, startPoint x: 90, startPoint y: 143, endPoint x: 294, endPoint y: 263, distance: 236.4
click at [89, 15] on button "Contacts Contacts" at bounding box center [100, 10] width 38 height 15
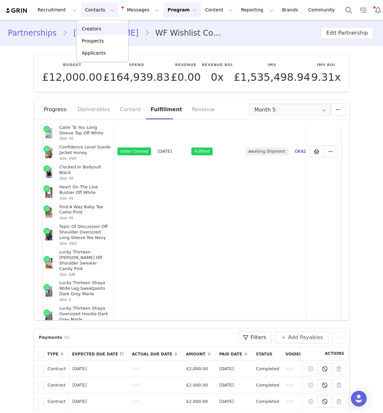
click at [92, 29] on p "Creators" at bounding box center [92, 28] width 20 height 7
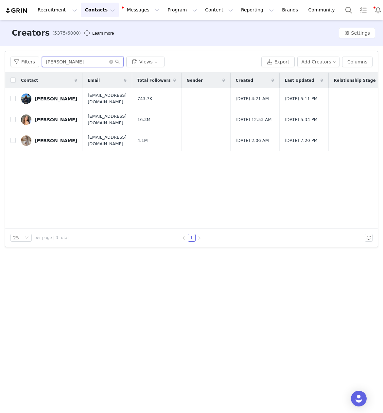
click at [52, 63] on input "[PERSON_NAME]" at bounding box center [83, 62] width 82 height 10
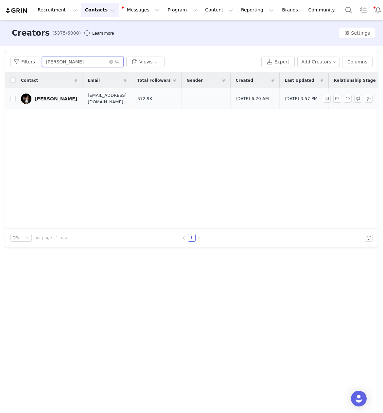
type input "[PERSON_NAME]"
click at [53, 101] on div "[PERSON_NAME]" at bounding box center [56, 98] width 42 height 5
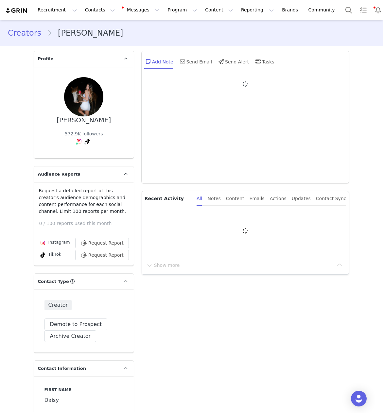
type input "+44 ([GEOGRAPHIC_DATA])"
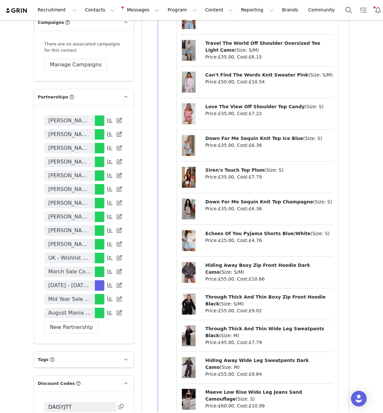
scroll to position [1269, 0]
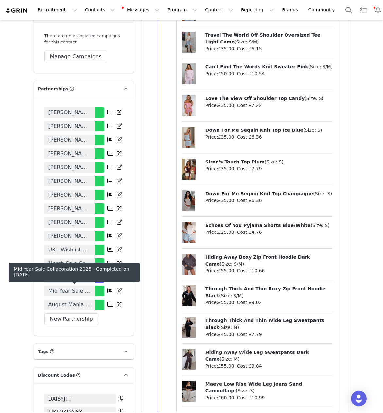
click at [68, 278] on body "Recruitment Recruitment Creator Search Curated Lists Landing Pages Web Extensio…" at bounding box center [191, 206] width 383 height 413
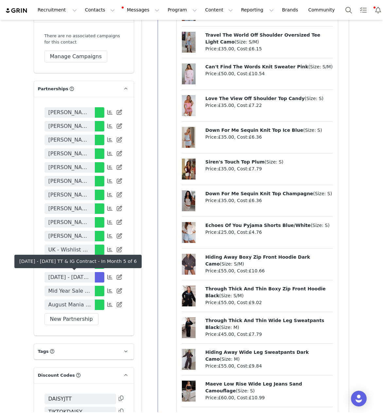
click at [59, 277] on span "[DATE] - [DATE] TT & IG Contract" at bounding box center [69, 277] width 42 height 8
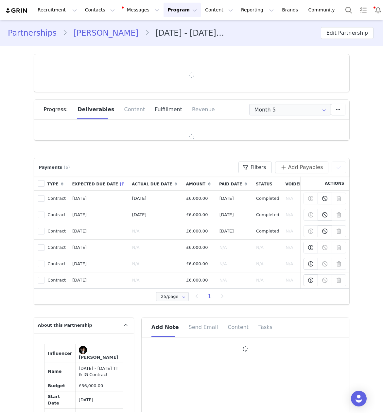
click at [161, 110] on div "Fulfillment" at bounding box center [168, 110] width 37 height 20
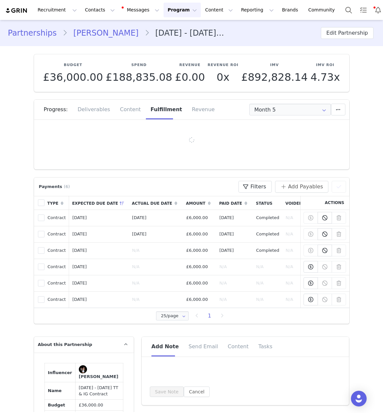
type input "+44 ([GEOGRAPHIC_DATA])"
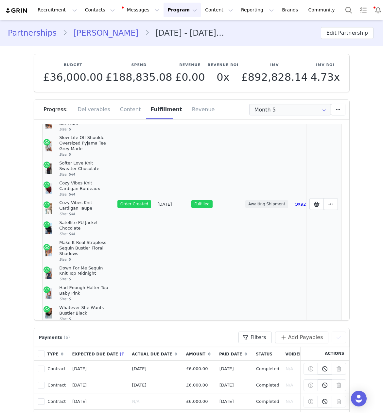
scroll to position [246, 0]
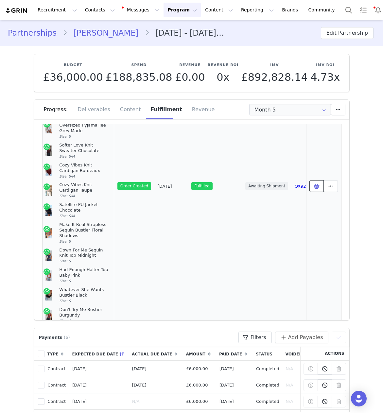
click at [317, 183] on icon at bounding box center [316, 185] width 6 height 5
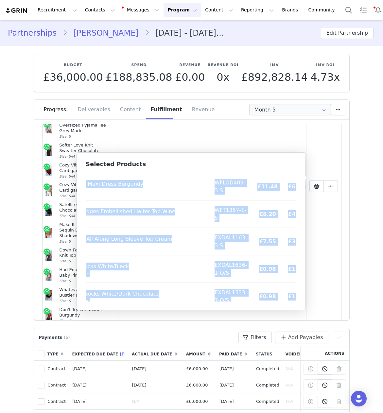
scroll to position [654, 49]
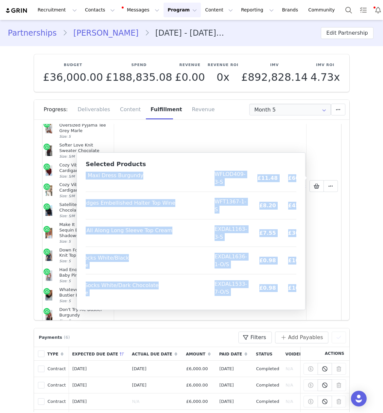
drag, startPoint x: 90, startPoint y: 179, endPoint x: 294, endPoint y: 297, distance: 235.6
click at [85, 29] on link "[PERSON_NAME]" at bounding box center [105, 33] width 77 height 12
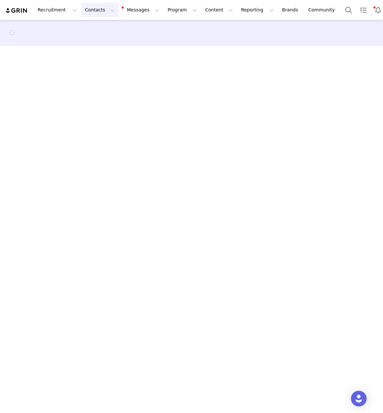
click at [90, 8] on button "Contacts Contacts" at bounding box center [100, 10] width 38 height 15
drag, startPoint x: 98, startPoint y: 25, endPoint x: 86, endPoint y: 25, distance: 12.1
click at [98, 25] on p "Creators" at bounding box center [92, 28] width 20 height 7
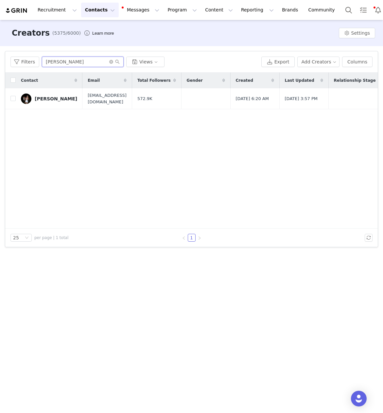
click at [53, 64] on input "[PERSON_NAME]" at bounding box center [83, 62] width 82 height 10
type input "[PERSON_NAME] le"
click at [54, 102] on link "[PERSON_NAME]" at bounding box center [49, 98] width 56 height 10
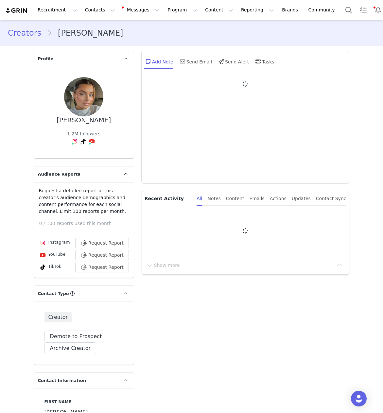
type input "+44 ([GEOGRAPHIC_DATA])"
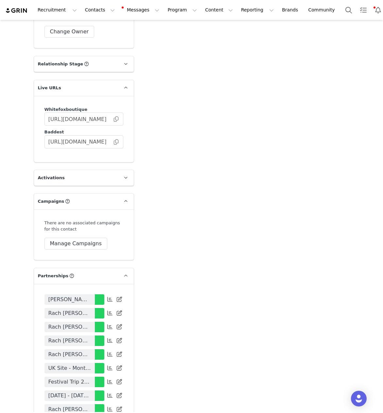
scroll to position [1380, 0]
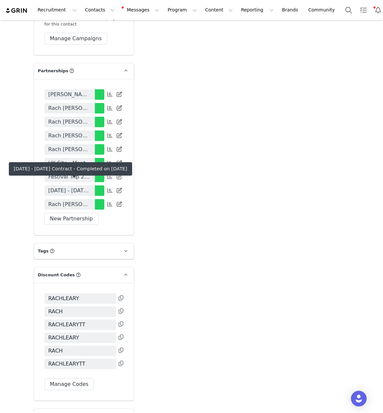
click at [67, 190] on span "[DATE] - [DATE] Contract" at bounding box center [69, 191] width 42 height 8
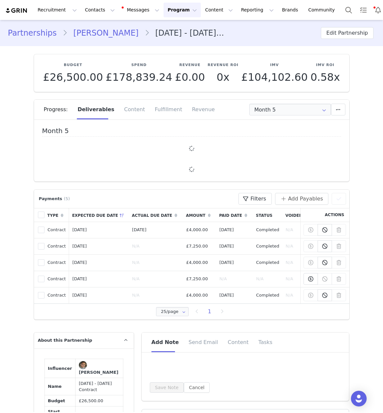
type input "+44 ([GEOGRAPHIC_DATA])"
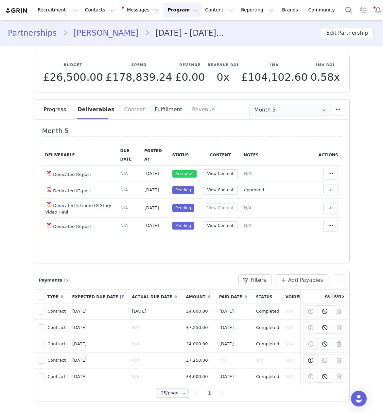
click at [157, 111] on div "Fulfillment" at bounding box center [168, 110] width 37 height 20
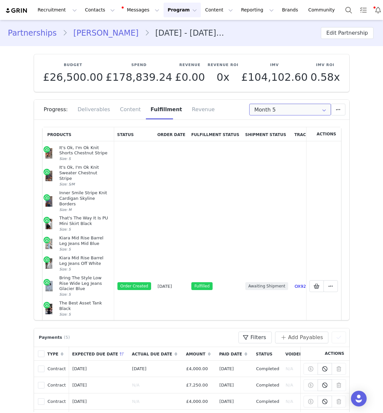
drag, startPoint x: 291, startPoint y: 112, endPoint x: 293, endPoint y: 133, distance: 20.7
click at [291, 112] on input "Month 5" at bounding box center [290, 110] width 82 height 12
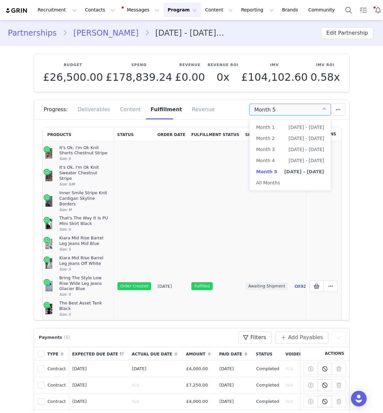
click at [165, 219] on td "[DATE]" at bounding box center [171, 286] width 34 height 290
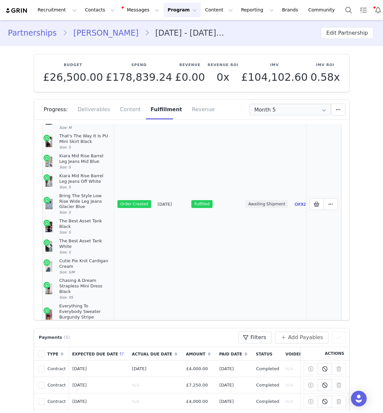
scroll to position [106, 0]
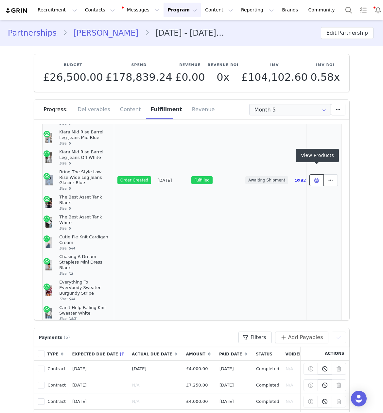
click at [316, 177] on icon at bounding box center [316, 179] width 6 height 5
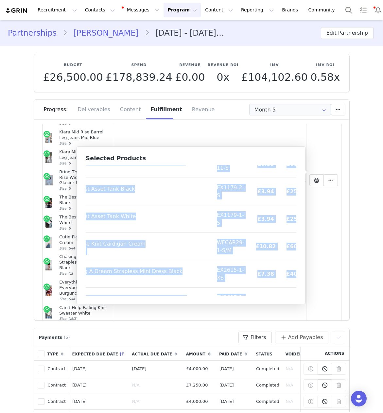
scroll to position [242, 40]
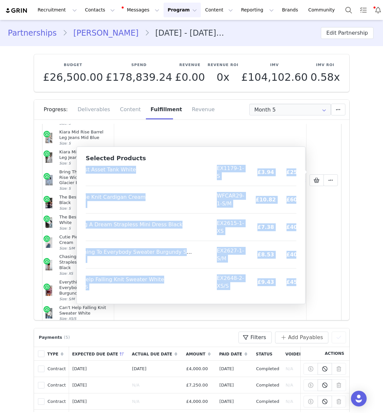
drag, startPoint x: 91, startPoint y: 173, endPoint x: 292, endPoint y: 293, distance: 235.0
click at [292, 293] on table "Product SKU Cost Price It's Ok, I'm Ok Knit Shorts Chestnut Stripe Size: S WFSH…" at bounding box center [179, 108] width 266 height 373
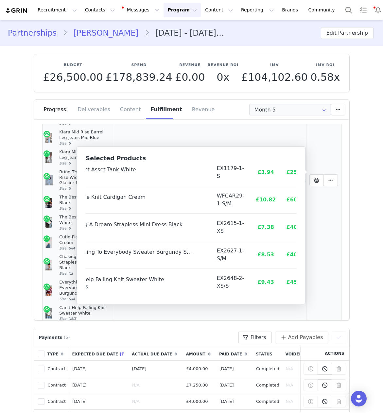
click at [63, 297] on span "Size: S/M" at bounding box center [66, 299] width 15 height 4
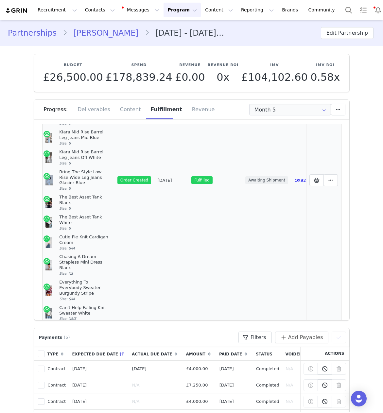
scroll to position [234, 0]
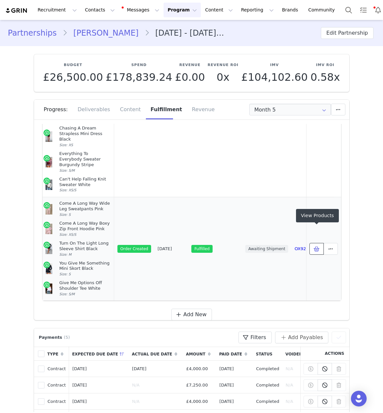
click at [321, 243] on button at bounding box center [316, 249] width 14 height 12
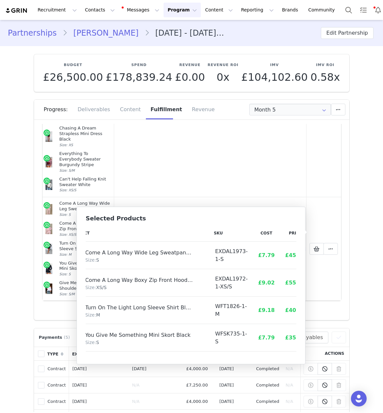
scroll to position [23, 21]
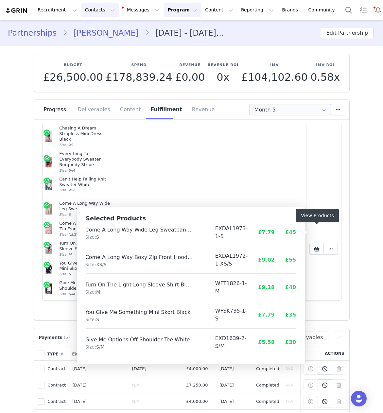
click at [87, 10] on button "Contacts Contacts" at bounding box center [100, 10] width 38 height 15
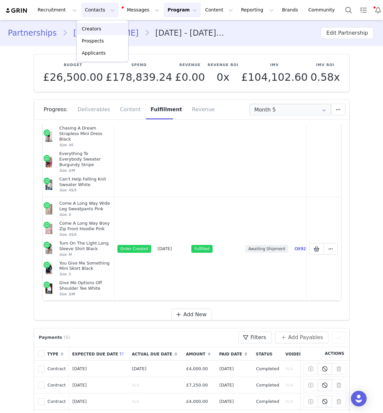
click at [93, 27] on p "Creators" at bounding box center [92, 28] width 20 height 7
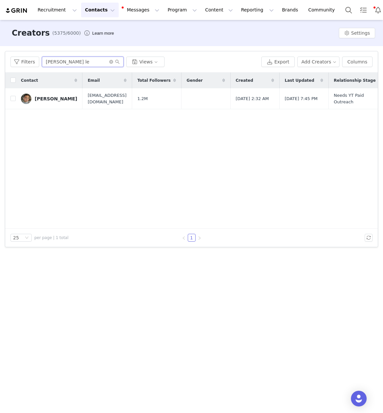
click at [53, 61] on input "[PERSON_NAME] le" at bounding box center [83, 62] width 82 height 10
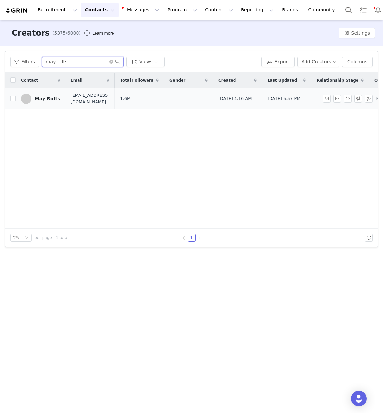
type input "may ridts"
click at [44, 97] on div "May Ridts" at bounding box center [47, 98] width 25 height 5
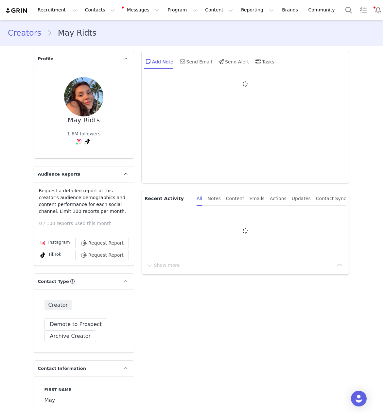
type input "+971 ([GEOGRAPHIC_DATA])"
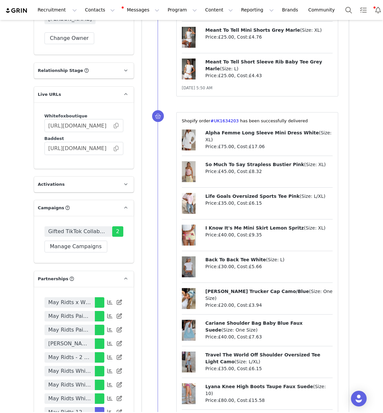
scroll to position [1342, 0]
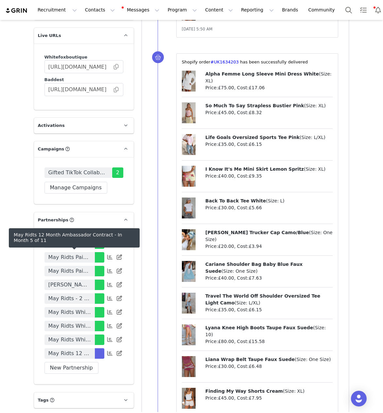
click at [74, 349] on span "May Ridts 12 Month Ambassador Contract" at bounding box center [69, 353] width 42 height 8
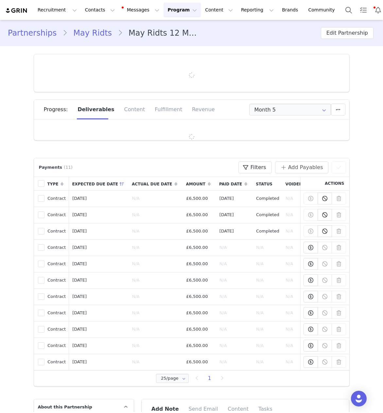
type input "+971 ([GEOGRAPHIC_DATA])"
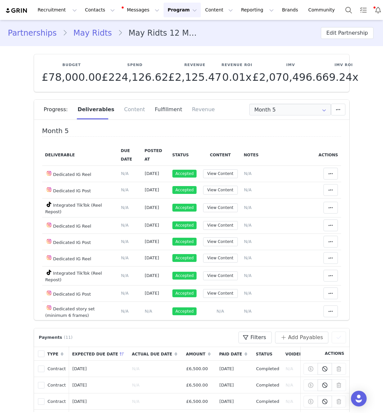
click at [164, 110] on div "Fulfillment" at bounding box center [168, 110] width 37 height 20
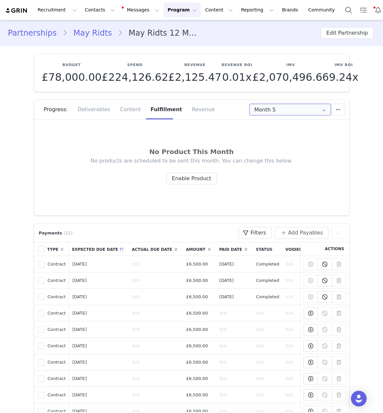
click at [267, 111] on input "Month 5" at bounding box center [290, 110] width 82 height 12
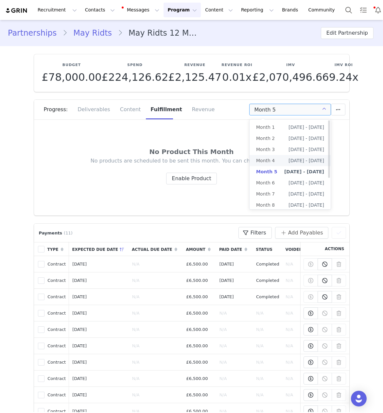
click at [295, 159] on span "[DATE] - [DATE]" at bounding box center [306, 160] width 36 height 11
type input "Month 4"
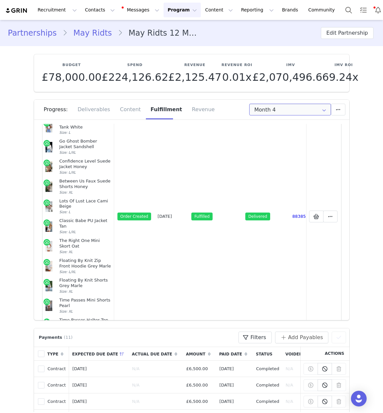
scroll to position [276, 0]
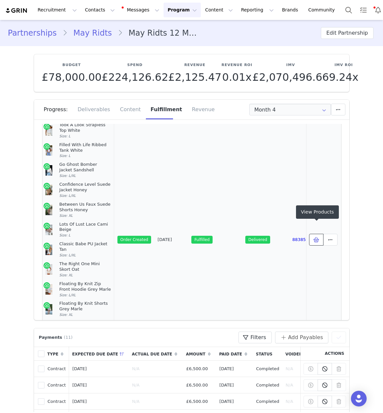
click at [312, 236] on span at bounding box center [316, 240] width 8 height 8
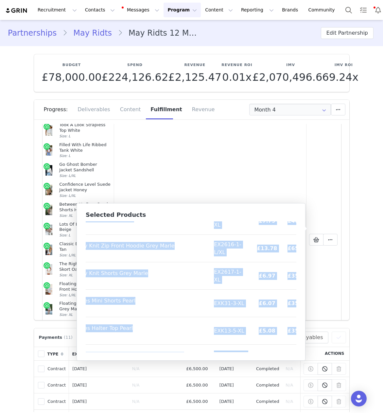
scroll to position [270, 48]
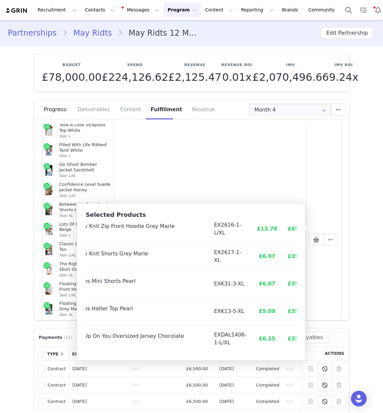
drag, startPoint x: 90, startPoint y: 228, endPoint x: 290, endPoint y: 354, distance: 236.2
click at [290, 354] on div "Selected Products Product SKU Cost Price Avianna Mid Rise Cropped Straight Leg …" at bounding box center [190, 281] width 229 height 157
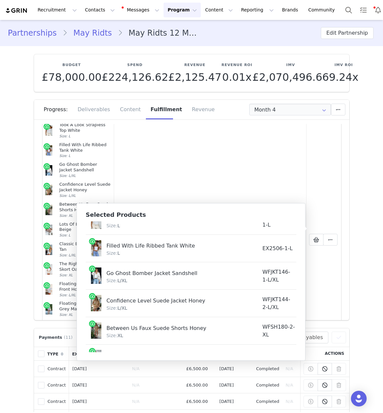
scroll to position [0, 0]
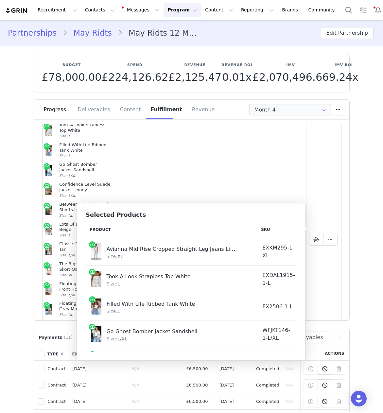
drag, startPoint x: 108, startPoint y: 241, endPoint x: 96, endPoint y: 234, distance: 14.2
click at [108, 240] on td "Avianna Mid Rise Cropped Straight Leg Jeans Light Blue Size: XL" at bounding box center [171, 251] width 171 height 27
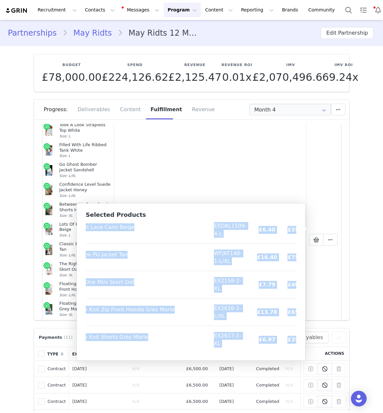
scroll to position [270, 48]
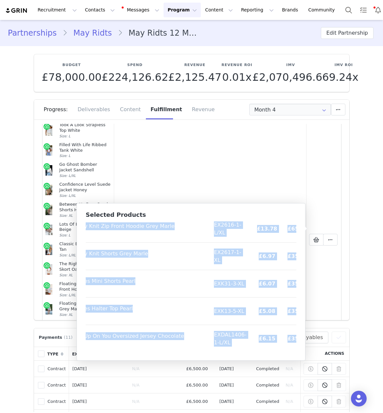
drag, startPoint x: 94, startPoint y: 232, endPoint x: 290, endPoint y: 336, distance: 222.3
click at [290, 336] on table "Product SKU Cost Price Avianna Mid Rise Cropped Straight Leg Jeans Light Blue S…" at bounding box center [174, 151] width 275 height 401
click at [96, 7] on button "Contacts Contacts" at bounding box center [100, 10] width 38 height 15
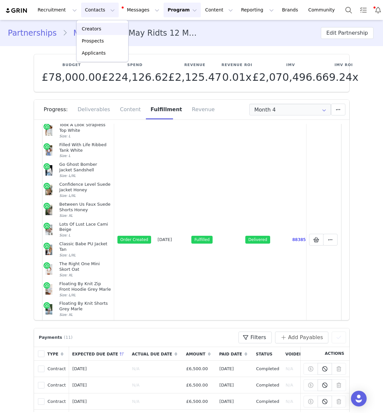
click at [99, 29] on p "Creators" at bounding box center [92, 28] width 20 height 7
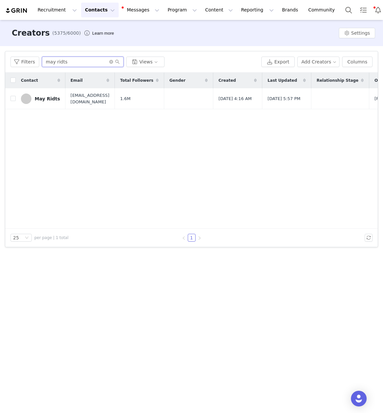
click at [57, 64] on input "may ridts" at bounding box center [83, 62] width 82 height 10
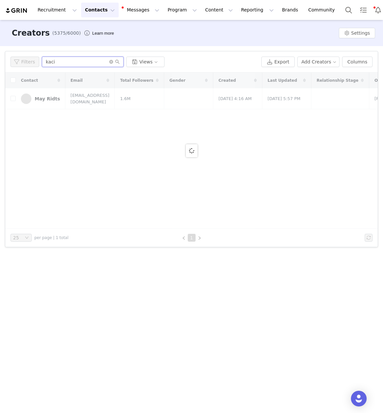
type input "kaci"
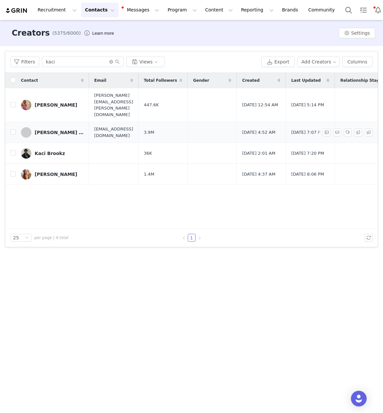
click at [55, 127] on link "[PERSON_NAME] [PERSON_NAME]" at bounding box center [52, 132] width 63 height 10
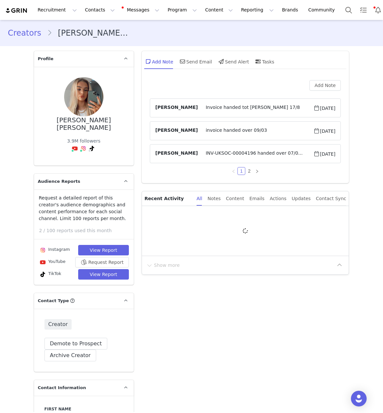
type input "+44 ([GEOGRAPHIC_DATA])"
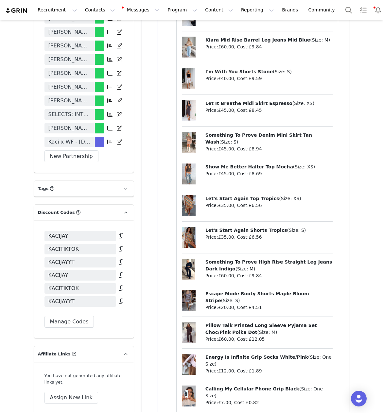
scroll to position [1424, 0]
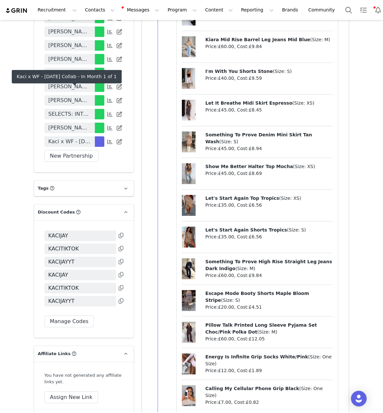
click at [67, 138] on span "Kaci x WF - [DATE] Collab" at bounding box center [69, 142] width 42 height 8
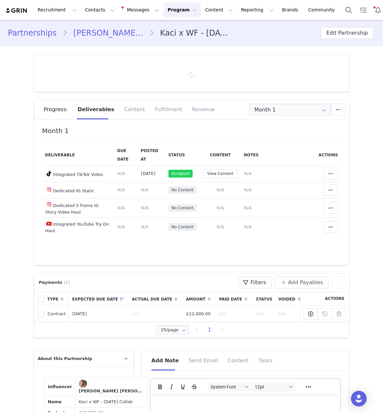
type input "+44 ([GEOGRAPHIC_DATA])"
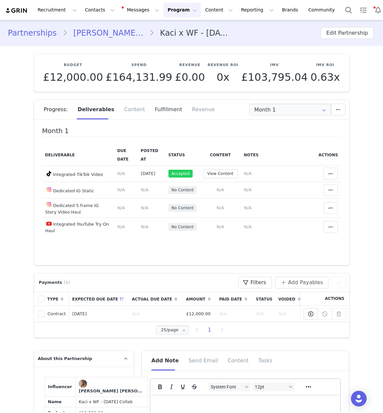
drag, startPoint x: 166, startPoint y: 112, endPoint x: 164, endPoint y: 115, distance: 3.9
click at [166, 112] on div "Fulfillment" at bounding box center [168, 110] width 37 height 20
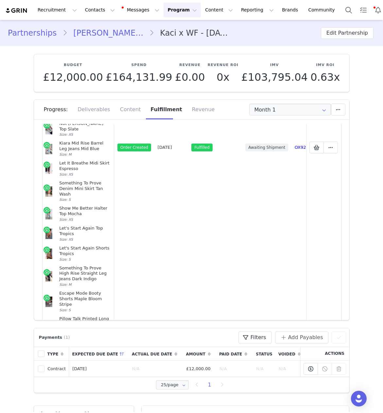
scroll to position [230, 0]
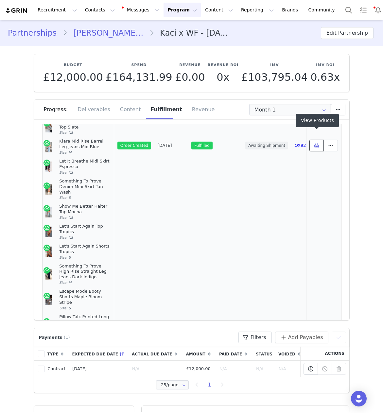
click at [315, 143] on icon at bounding box center [316, 145] width 6 height 5
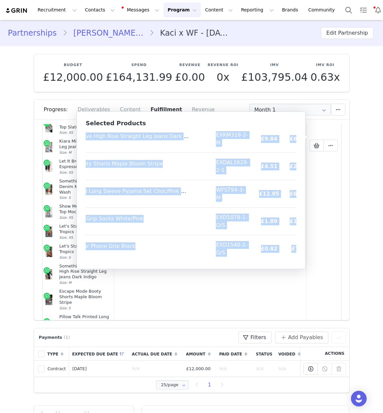
scroll to position [489, 66]
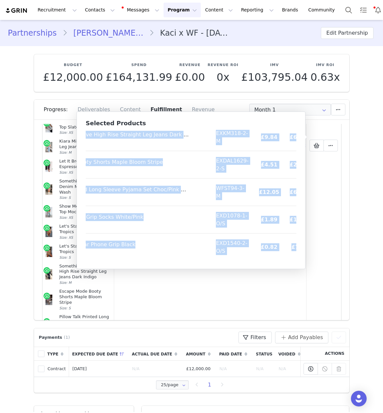
drag, startPoint x: 90, startPoint y: 138, endPoint x: 288, endPoint y: 256, distance: 231.5
click at [87, 13] on button "Contacts Contacts" at bounding box center [100, 10] width 38 height 15
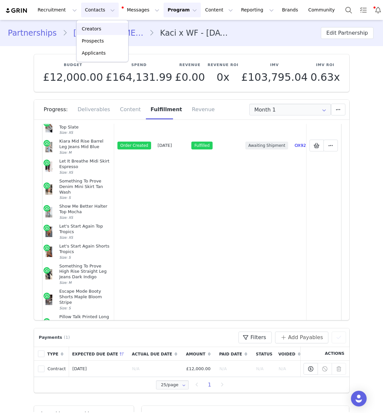
click at [91, 27] on p "Creators" at bounding box center [92, 28] width 20 height 7
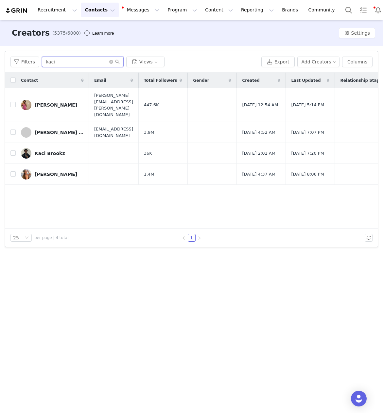
click at [44, 63] on input "kaci" at bounding box center [83, 62] width 82 height 10
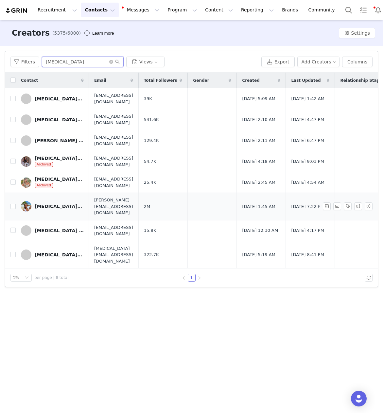
type input "[MEDICAL_DATA]"
click at [59, 205] on div "[MEDICAL_DATA][PERSON_NAME]" at bounding box center [59, 206] width 49 height 5
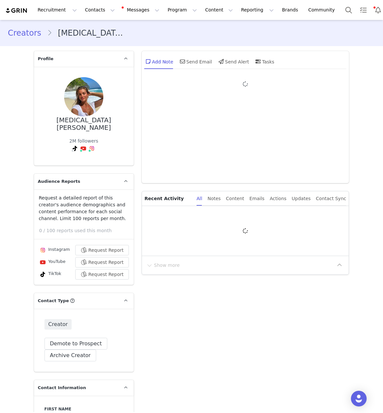
type input "+44 ([GEOGRAPHIC_DATA])"
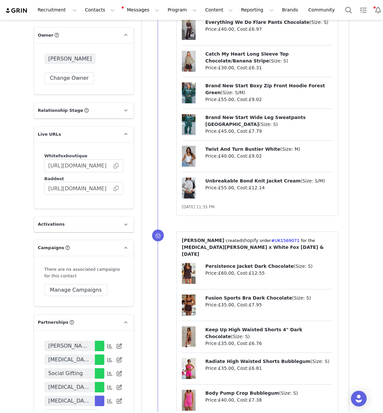
scroll to position [1299, 0]
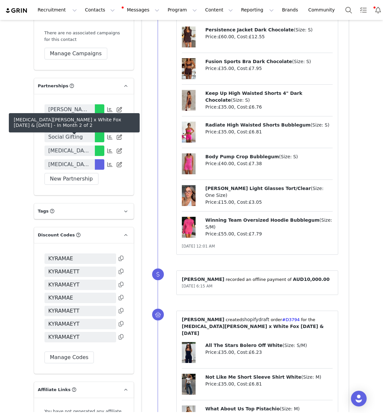
click at [66, 160] on span "[MEDICAL_DATA][PERSON_NAME] x White Fox [DATE] & [DATE]" at bounding box center [69, 164] width 42 height 8
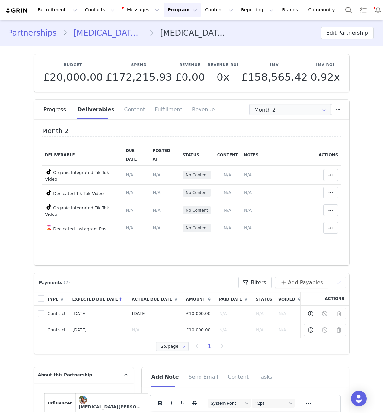
type input "+44 ([GEOGRAPHIC_DATA])"
click at [165, 111] on div "Fulfillment" at bounding box center [168, 110] width 37 height 20
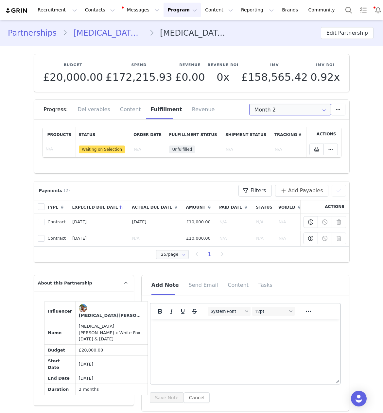
click at [285, 112] on input "Month 2" at bounding box center [290, 110] width 82 height 12
click at [289, 128] on span "[DATE] - [DATE]" at bounding box center [306, 127] width 36 height 11
type input "Month 1"
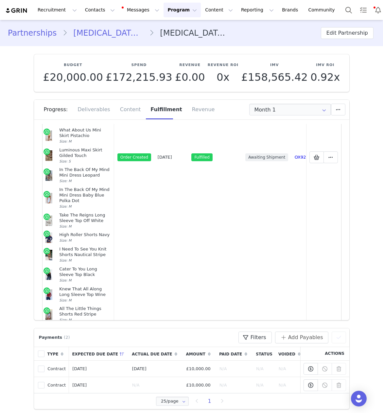
scroll to position [172, 0]
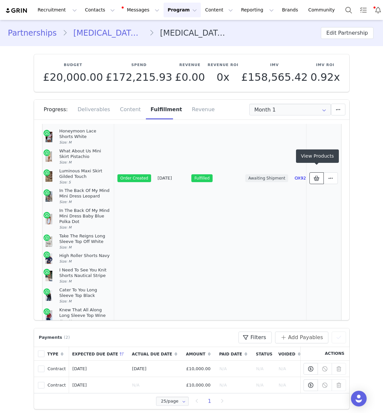
drag, startPoint x: 316, startPoint y: 173, endPoint x: 314, endPoint y: 181, distance: 8.1
click at [316, 175] on icon at bounding box center [316, 177] width 6 height 5
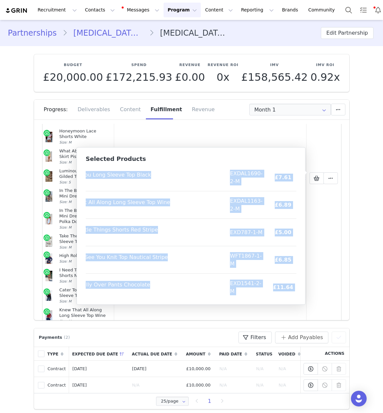
scroll to position [435, 47]
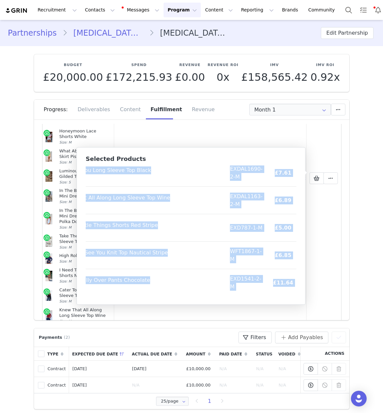
drag, startPoint x: 90, startPoint y: 173, endPoint x: 293, endPoint y: 294, distance: 236.0
click at [293, 294] on table "Product SKU Cost Price All The Stars Bolero Off White Size: S/M EXDAL514-2-S/M …" at bounding box center [183, 13] width 290 height 565
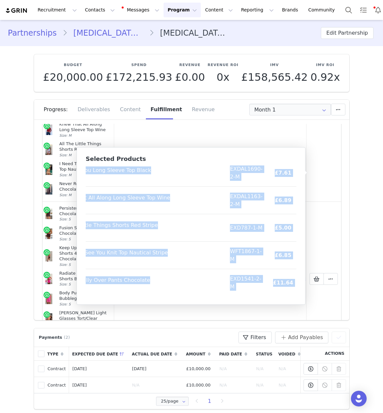
scroll to position [455, 0]
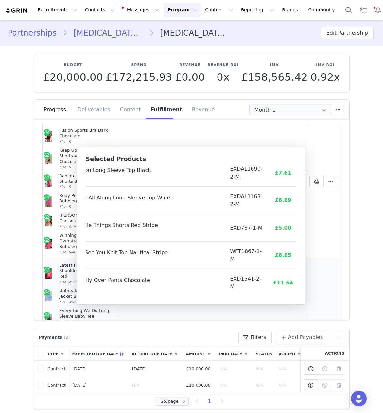
click at [111, 315] on td "Latest Passion Off Shoulder Oversized Tee Red Size: XS/S Unbreakable Bond Knit …" at bounding box center [78, 356] width 72 height 196
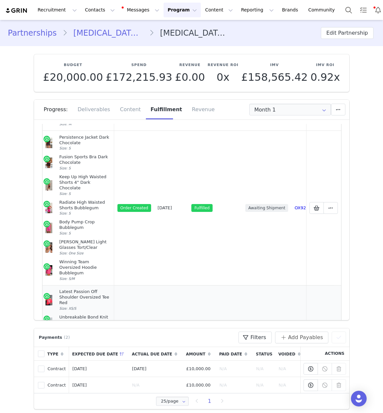
scroll to position [430, 0]
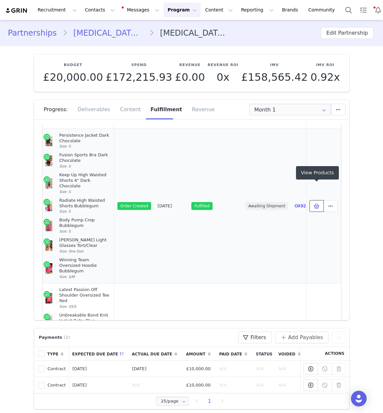
click at [315, 203] on icon at bounding box center [316, 205] width 6 height 5
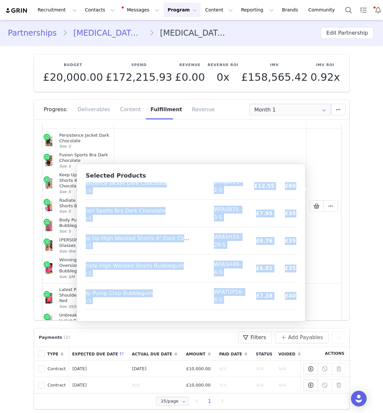
scroll to position [78, 29]
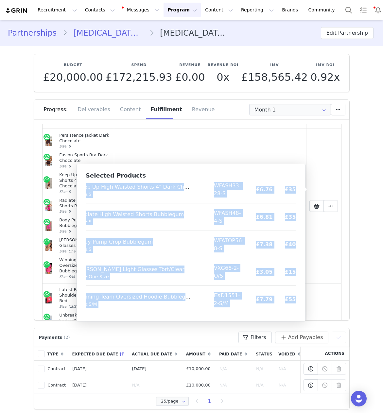
drag, startPoint x: 90, startPoint y: 189, endPoint x: 274, endPoint y: 306, distance: 218.5
click at [292, 309] on div "Product SKU Cost Price Persistence Jacket Dark Chocolate Size: S WFAJKT21-2-S £…" at bounding box center [191, 247] width 210 height 131
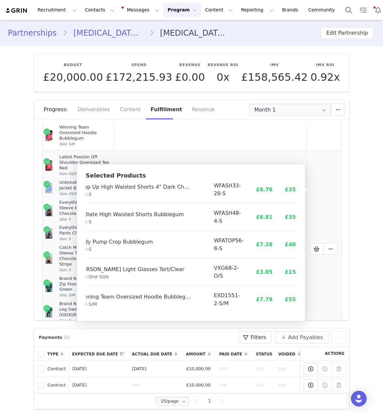
click at [322, 269] on td "Selected Products Mark as Unfulfilled View Order Delete Shopify Order" at bounding box center [323, 248] width 35 height 196
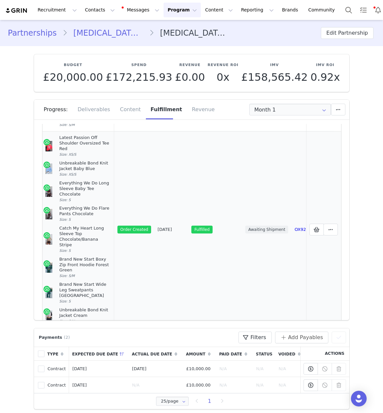
scroll to position [598, 0]
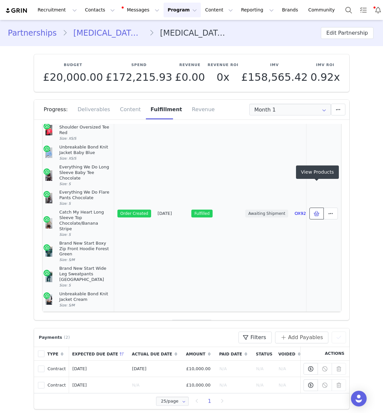
click at [311, 207] on button at bounding box center [316, 213] width 14 height 12
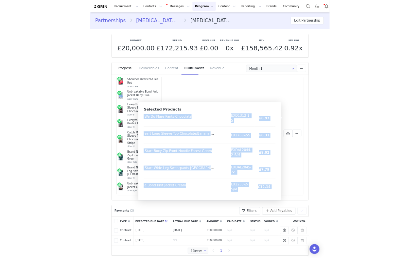
scroll to position [105, 53]
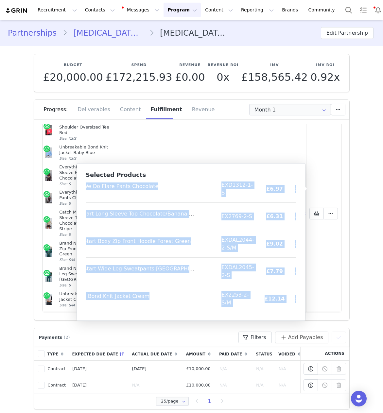
drag, startPoint x: 90, startPoint y: 190, endPoint x: 292, endPoint y: 306, distance: 233.0
click at [292, 306] on table "Product SKU Cost Price Latest Passion Off Shoulder Oversized Tee Red Size: XS/S…" at bounding box center [176, 194] width 288 height 236
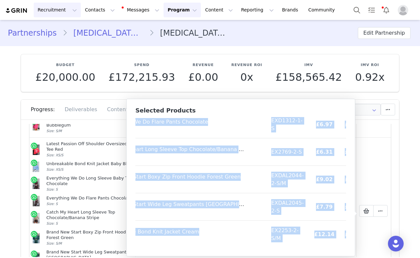
scroll to position [105, 53]
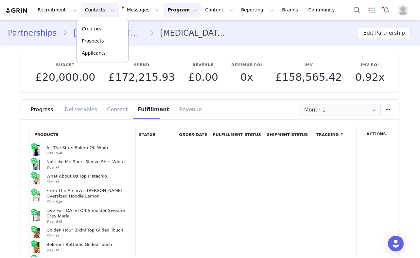
scroll to position [410, 0]
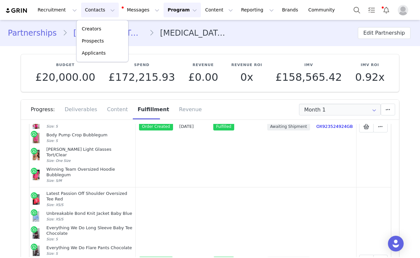
click at [97, 27] on p "Creators" at bounding box center [92, 28] width 20 height 7
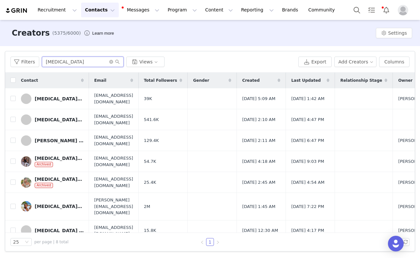
click at [53, 61] on input "[MEDICAL_DATA]" at bounding box center [83, 62] width 82 height 10
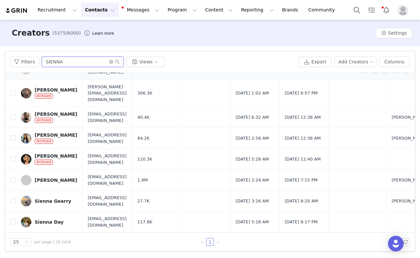
scroll to position [107, 0]
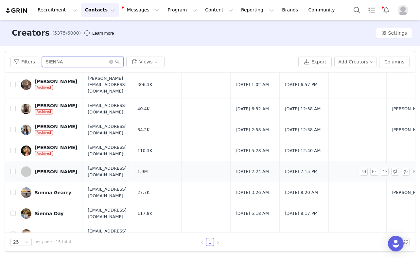
type input "SIENNA"
click at [56, 169] on div "sienna walker" at bounding box center [56, 171] width 42 height 5
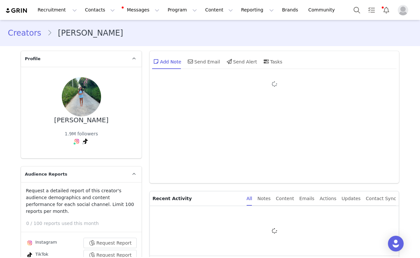
type input "+44 ([GEOGRAPHIC_DATA])"
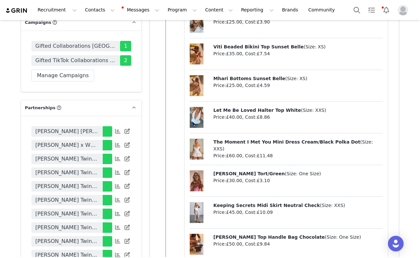
scroll to position [1363, 0]
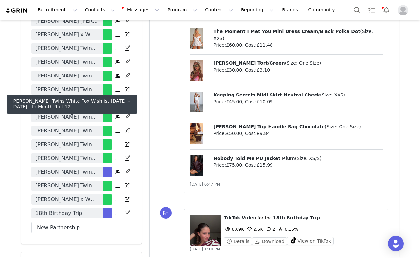
click at [56, 168] on span "Walker Twins White Fox Wishlist February 2025 - February 2026" at bounding box center [66, 172] width 63 height 8
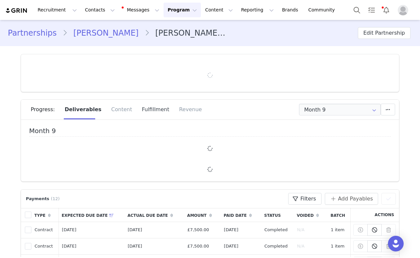
type input "+44 ([GEOGRAPHIC_DATA])"
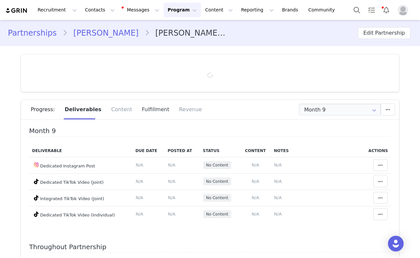
click at [137, 111] on div "Fulfillment" at bounding box center [155, 110] width 37 height 20
click at [341, 108] on input "Month 9" at bounding box center [340, 110] width 82 height 12
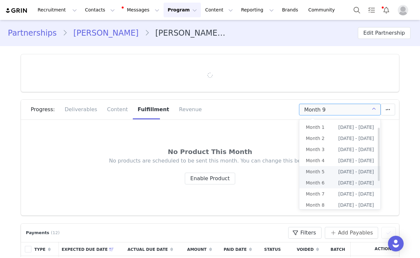
scroll to position [12, 0]
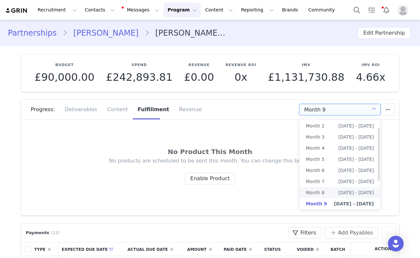
click at [326, 190] on li "Month 8 Aug 22nd - Sep 21st" at bounding box center [339, 192] width 81 height 11
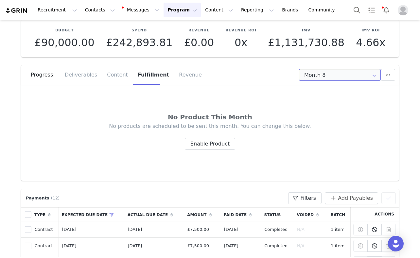
scroll to position [40, 0]
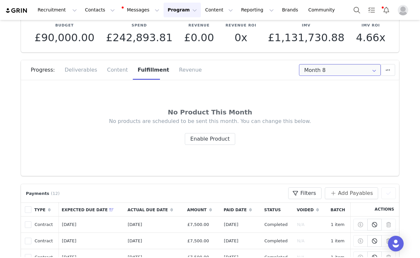
click at [325, 70] on input "Month 8" at bounding box center [340, 70] width 82 height 12
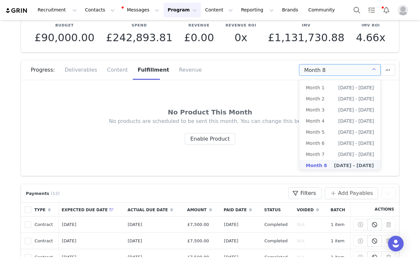
scroll to position [1, 0]
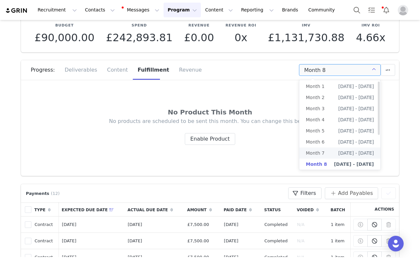
click at [325, 155] on li "Month 7 Jul 22nd - Aug 21st" at bounding box center [339, 152] width 81 height 11
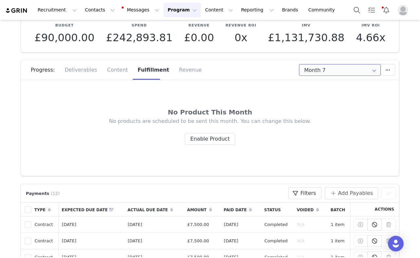
click at [335, 72] on input "Month 7" at bounding box center [340, 70] width 82 height 12
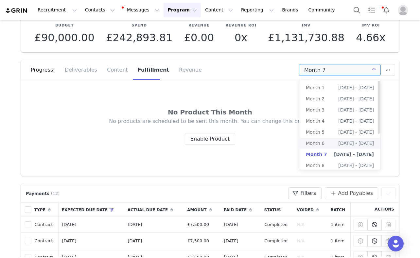
click at [323, 143] on li "Month 6 Jun 22nd - Jul 21st" at bounding box center [339, 143] width 81 height 11
type input "Month 6"
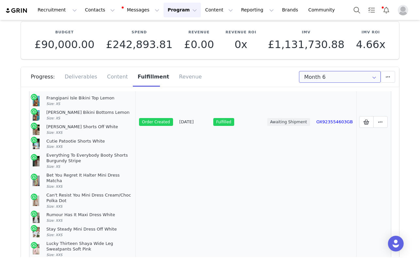
scroll to position [195, 0]
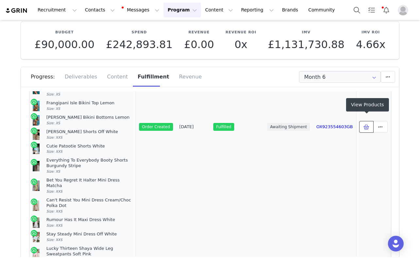
click at [366, 124] on icon at bounding box center [366, 126] width 6 height 5
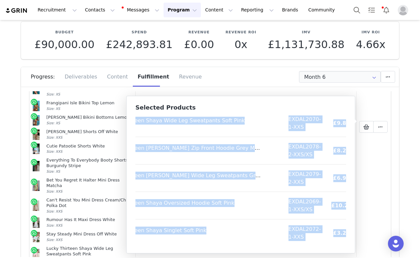
scroll to position [599, 50]
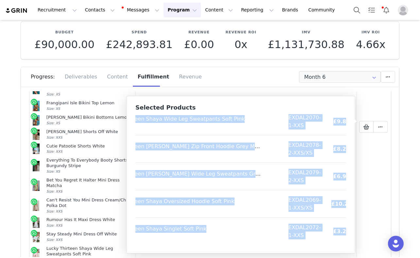
drag, startPoint x: 140, startPoint y: 121, endPoint x: 337, endPoint y: 242, distance: 231.9
copy table "Product SKU Cost Price Need Your Heart Off Shoulder Top Black Size: XXS EXDAL18…"
click at [89, 12] on button "Contacts Contacts" at bounding box center [100, 10] width 38 height 15
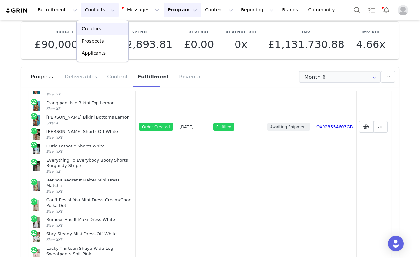
click at [94, 29] on p "Creators" at bounding box center [92, 28] width 20 height 7
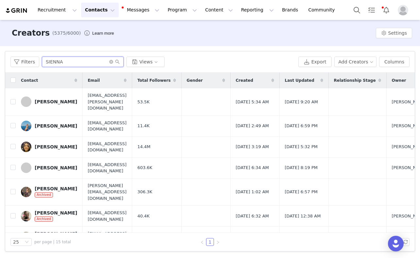
click at [47, 64] on input "SIENNA" at bounding box center [83, 62] width 82 height 10
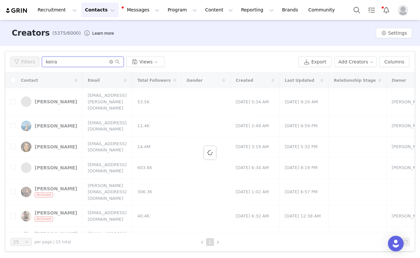
type input "keira"
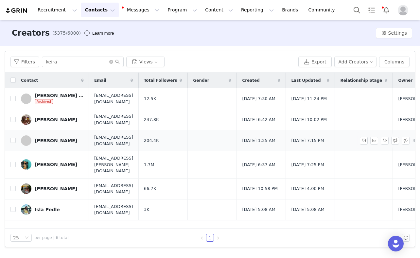
click at [51, 140] on div "Keira Walker" at bounding box center [56, 140] width 42 height 5
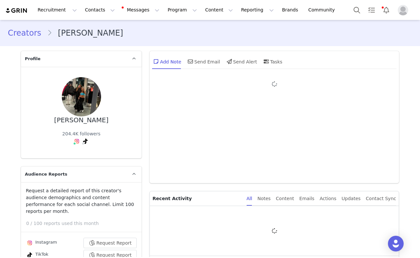
type input "+44 ([GEOGRAPHIC_DATA])"
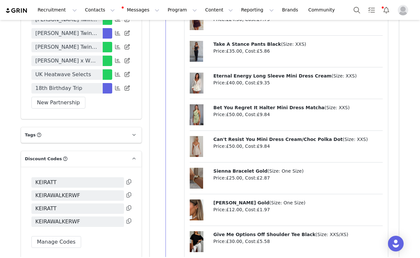
scroll to position [1259, 0]
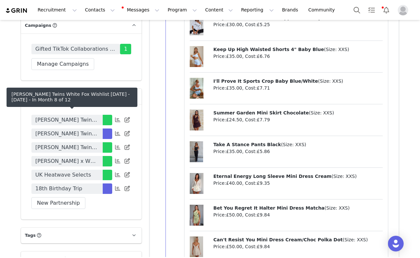
click at [59, 130] on span "Walker Twins White Fox Wishlist February 2025 - February 2026" at bounding box center [66, 134] width 63 height 8
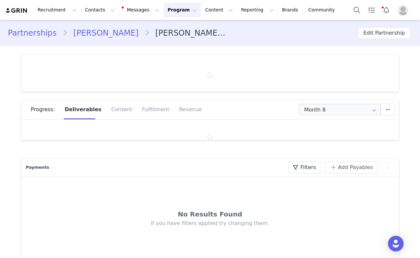
type input "+44 ([GEOGRAPHIC_DATA])"
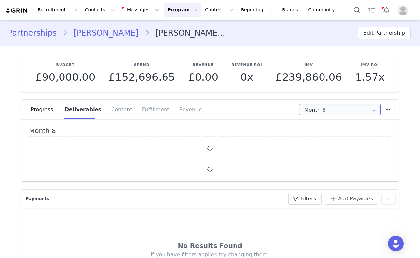
click at [328, 108] on input "Month 8" at bounding box center [340, 110] width 82 height 12
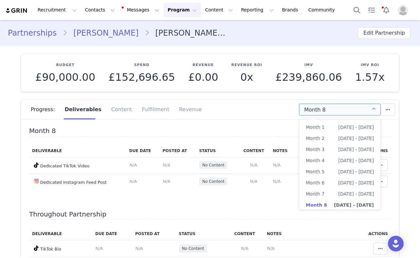
scroll to position [1, 0]
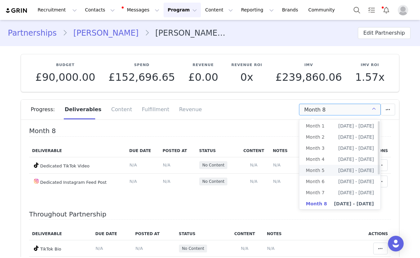
click at [338, 167] on span "[DATE] - [DATE]" at bounding box center [356, 170] width 36 height 11
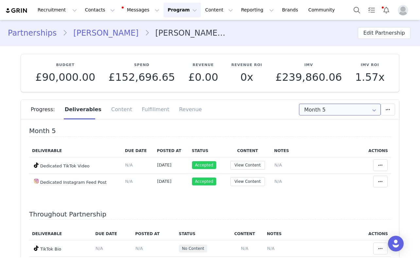
click at [337, 108] on input "Month 5" at bounding box center [340, 110] width 82 height 12
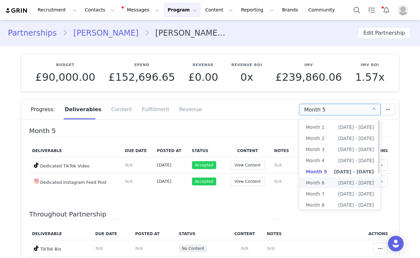
click at [318, 182] on span "Month 6" at bounding box center [314, 182] width 19 height 11
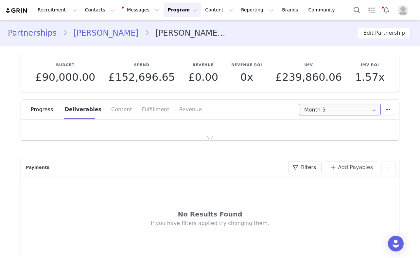
type input "Month 6"
click at [331, 111] on input "Month 6" at bounding box center [340, 110] width 82 height 12
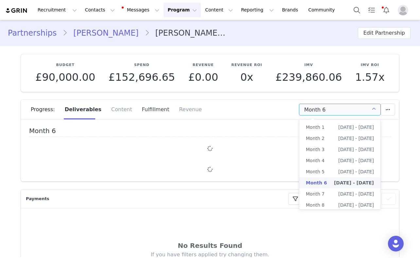
click at [146, 109] on div "Fulfillment" at bounding box center [155, 110] width 37 height 20
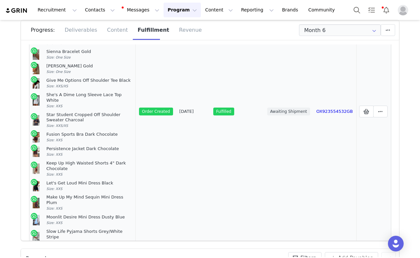
scroll to position [229, 0]
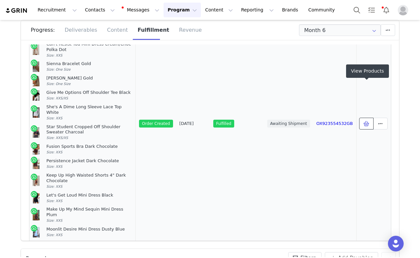
click at [360, 118] on button at bounding box center [366, 124] width 14 height 12
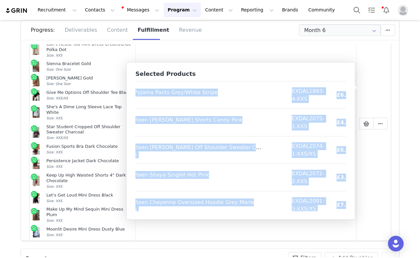
scroll to position [791, 47]
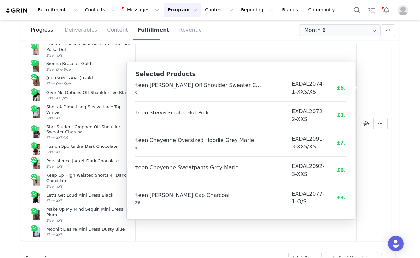
drag, startPoint x: 139, startPoint y: 90, endPoint x: 341, endPoint y: 212, distance: 236.7
click at [341, 212] on div "Selected Products Product SKU Cost Price Tell Me It's Nothing Halter Top Chocol…" at bounding box center [240, 140] width 229 height 157
copy thead
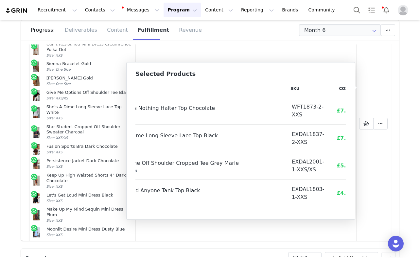
scroll to position [0, 0]
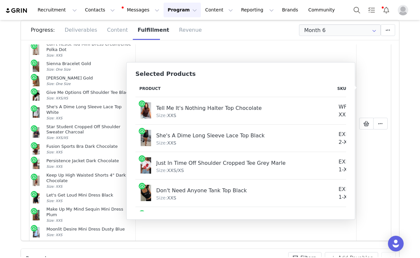
click at [140, 86] on th "Product" at bounding box center [234, 88] width 198 height 17
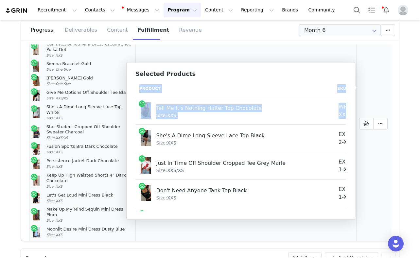
scroll to position [0, 47]
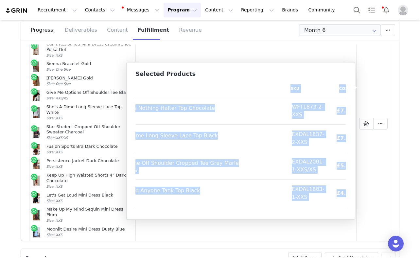
drag, startPoint x: 139, startPoint y: 89, endPoint x: 322, endPoint y: 202, distance: 215.7
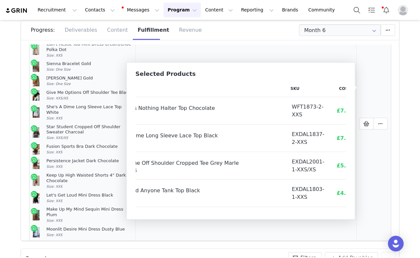
click at [374, 178] on td "Mark as Unfulfilled View Order Delete Shopify Order" at bounding box center [373, 124] width 35 height 582
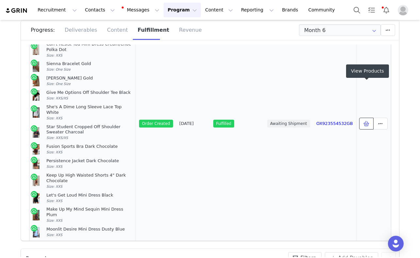
click at [366, 121] on icon at bounding box center [366, 123] width 6 height 5
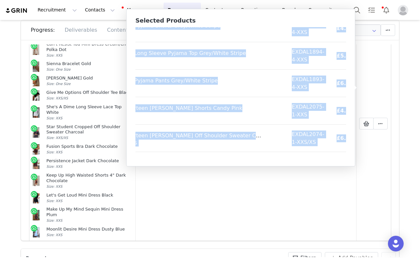
scroll to position [791, 47]
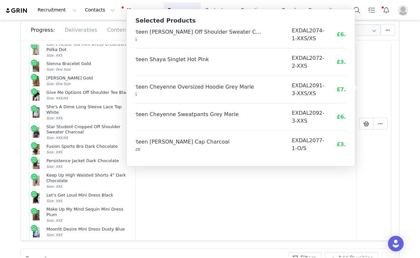
drag, startPoint x: 139, startPoint y: 35, endPoint x: 337, endPoint y: 160, distance: 234.1
click at [337, 160] on div "Selected Products Product SKU Cost Price Tell Me It's Nothing Halter Top Chocol…" at bounding box center [240, 87] width 229 height 157
copy thead
click at [230, 94] on div "Size: XXS/XS" at bounding box center [195, 94] width 172 height 7
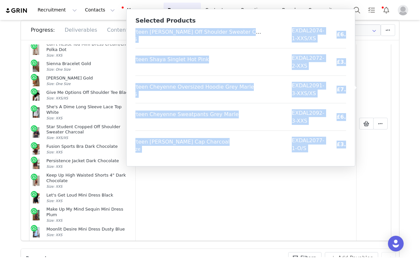
drag, startPoint x: 139, startPoint y: 36, endPoint x: 339, endPoint y: 156, distance: 232.9
copy table "Product SKU Cost Price Tell Me It's Nothing Halter Top Chocolate Size: XXS WFT1…"
click at [87, 13] on button "Contacts Contacts" at bounding box center [100, 10] width 38 height 15
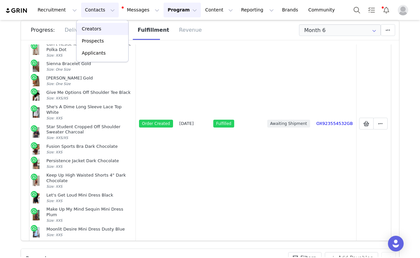
click at [92, 27] on p "Creators" at bounding box center [92, 28] width 20 height 7
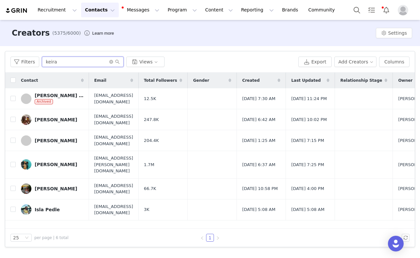
click at [45, 59] on input "keira" at bounding box center [83, 62] width 82 height 10
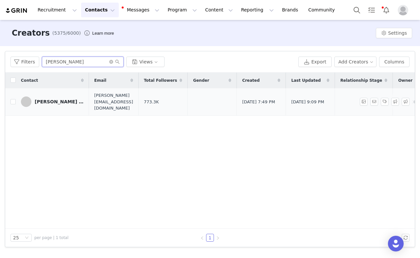
type input "megan fo"
click at [63, 99] on div "[PERSON_NAME] [PERSON_NAME]" at bounding box center [59, 101] width 49 height 5
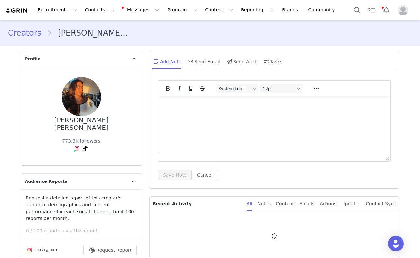
type input "+44 ([GEOGRAPHIC_DATA])"
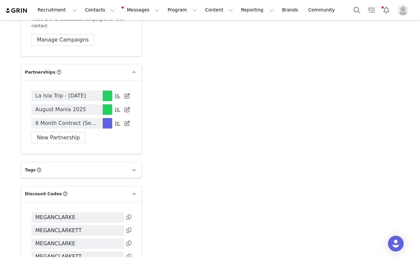
scroll to position [1287, 0]
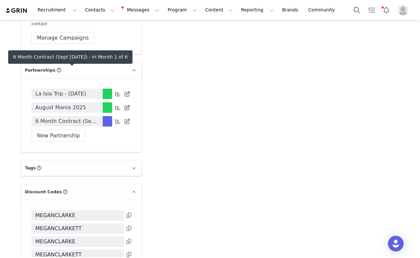
click at [82, 117] on span "6 Month Contract (Sept [DATE])" at bounding box center [66, 121] width 63 height 8
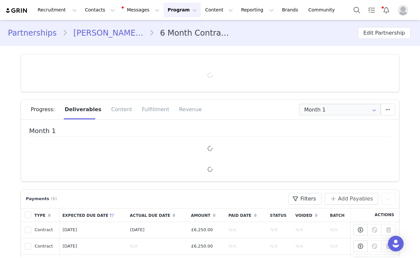
type input "+44 ([GEOGRAPHIC_DATA])"
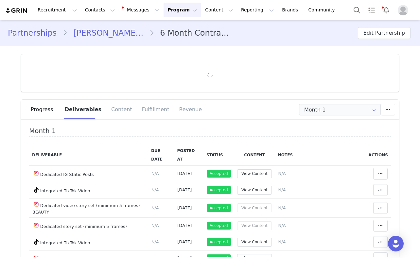
click at [139, 107] on div "Fulfillment" at bounding box center [155, 110] width 37 height 20
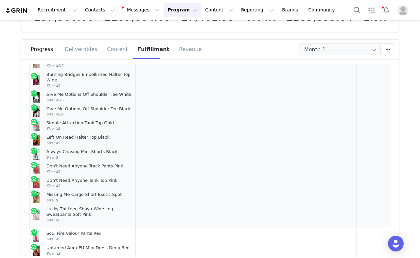
scroll to position [168, 0]
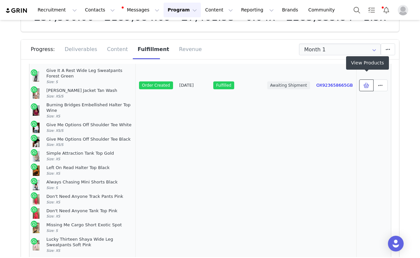
click at [367, 83] on span at bounding box center [366, 85] width 8 height 8
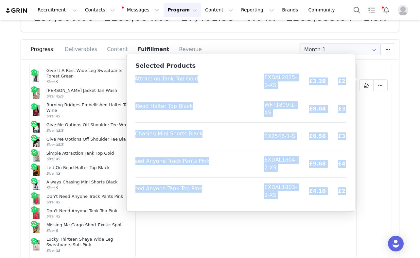
scroll to position [462, 41]
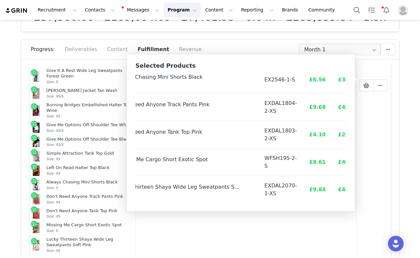
drag, startPoint x: 139, startPoint y: 80, endPoint x: 333, endPoint y: 206, distance: 231.4
click at [333, 206] on div "Selected Products Product SKU Cost Price Favourite Moment Mini Dress Olive Size…" at bounding box center [240, 132] width 229 height 157
copy thead
click at [162, 84] on div "Size: S" at bounding box center [184, 84] width 139 height 7
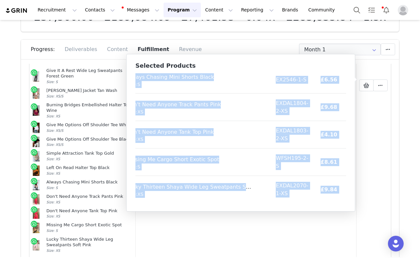
scroll to position [462, 42]
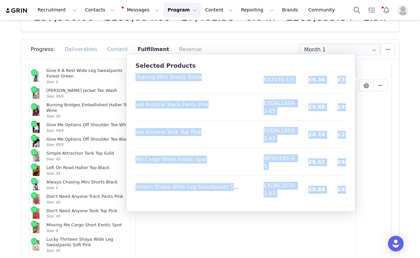
drag, startPoint x: 139, startPoint y: 81, endPoint x: 343, endPoint y: 197, distance: 234.7
click at [343, 197] on div "Product SKU Cost Price Favourite Moment Mini Dress Olive Size: XS WFSD1006-2-XS…" at bounding box center [240, 137] width 210 height 131
copy table "Product SKU Cost Price Favourite Moment Mini Dress Olive Size: XS WFSD1006-2-XS…"
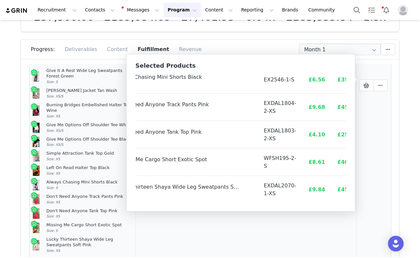
click at [56, 186] on span "Size: S" at bounding box center [51, 188] width 11 height 4
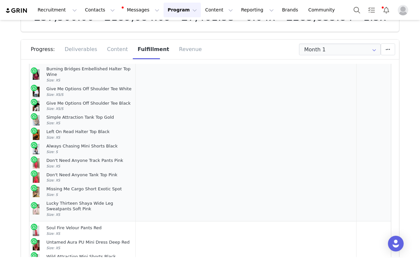
scroll to position [280, 0]
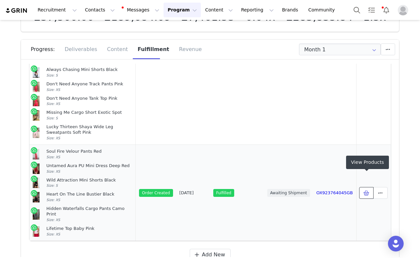
click at [369, 190] on icon at bounding box center [366, 192] width 6 height 5
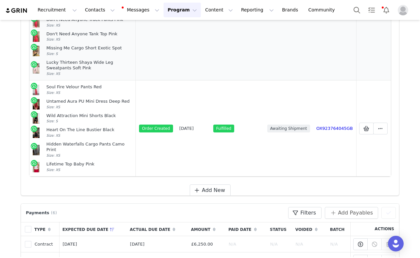
scroll to position [190, 0]
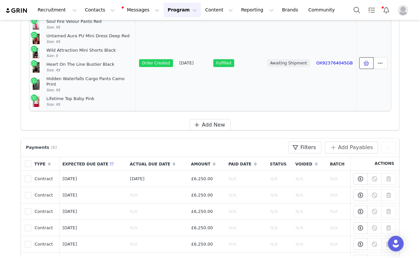
click at [364, 60] on icon at bounding box center [366, 62] width 6 height 5
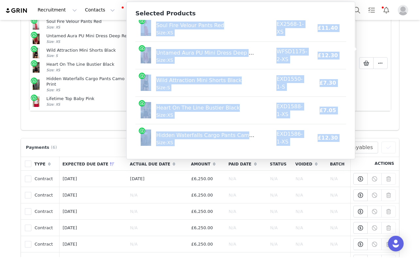
scroll to position [50, 0]
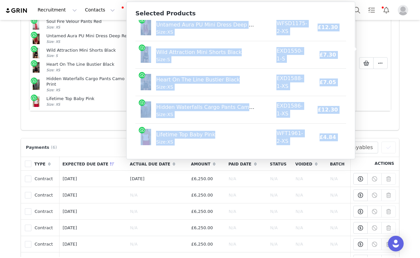
drag, startPoint x: 139, startPoint y: 29, endPoint x: 339, endPoint y: 150, distance: 233.9
click at [339, 150] on div "Product SKU Cost Price Soul Fire Velour Pants Red Size: XS EX2568-1-XS £11.40 £…" at bounding box center [240, 85] width 210 height 131
copy table "Product SKU Cost Price Soul Fire Velour Pants Red Size: XS EX2568-1-XS £11.40 £…"
